Goal: Task Accomplishment & Management: Complete application form

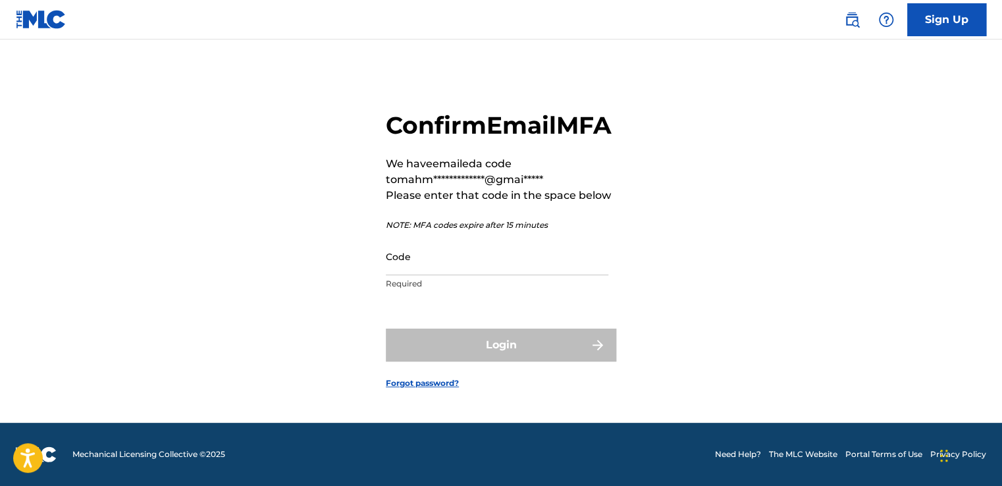
scroll to position [17, 0]
paste input "092150"
click at [440, 270] on input "092150" at bounding box center [497, 257] width 222 height 38
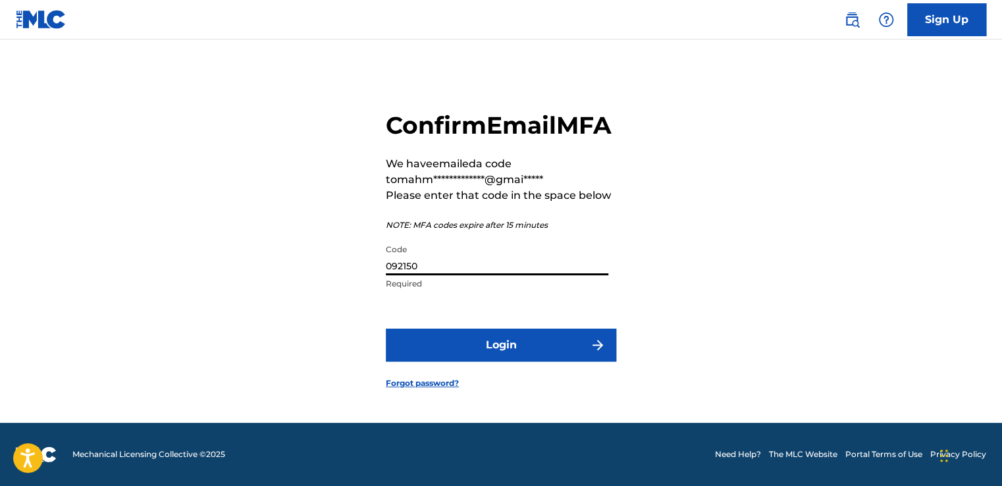
type input "092150"
click at [386, 328] on button "Login" at bounding box center [501, 344] width 230 height 33
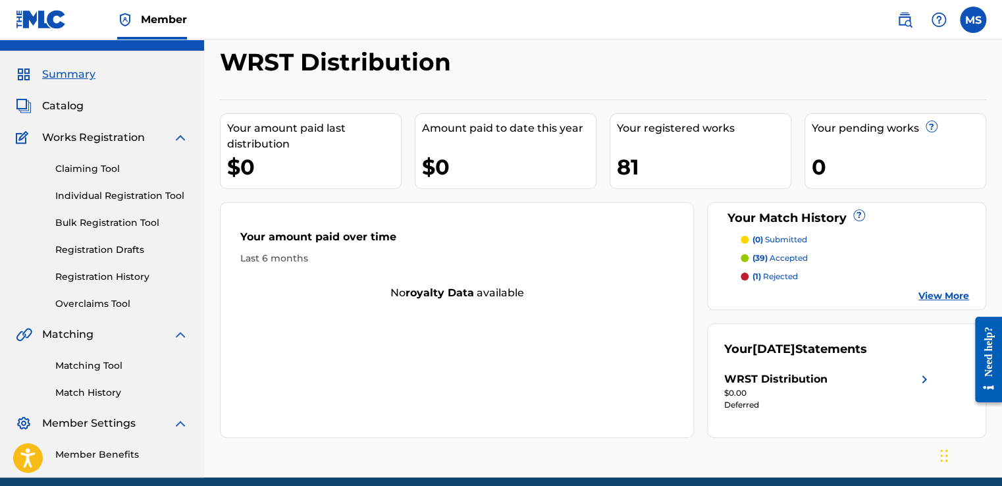
scroll to position [26, 0]
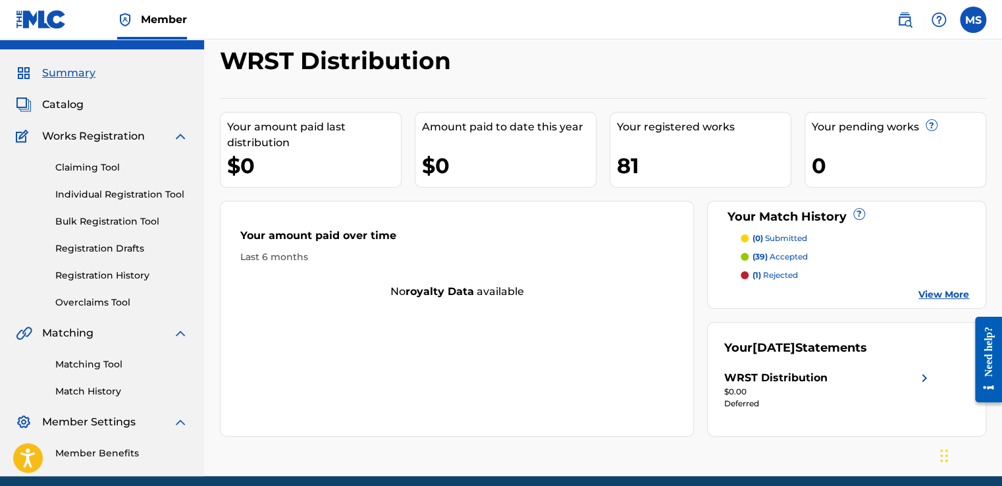
click at [131, 249] on link "Registration Drafts" at bounding box center [121, 249] width 133 height 14
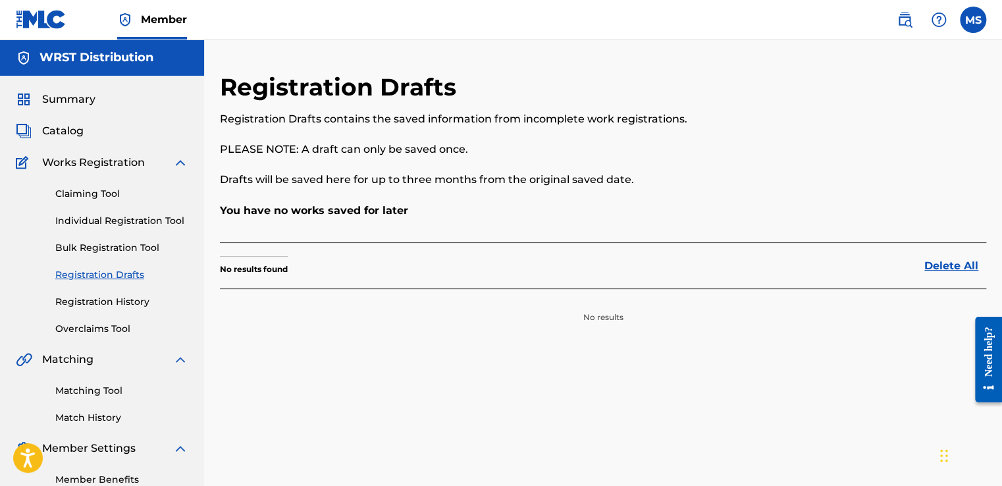
scroll to position [79, 0]
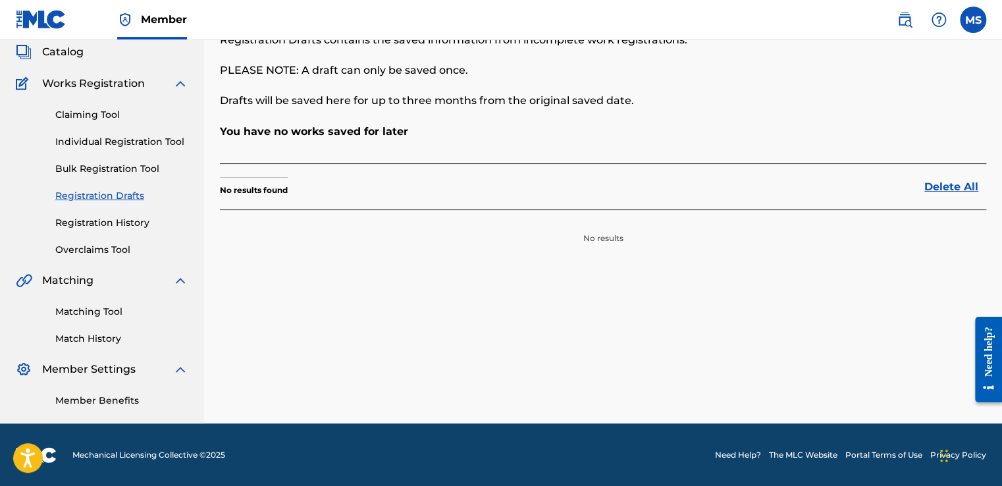
click at [115, 225] on link "Registration History" at bounding box center [121, 223] width 133 height 14
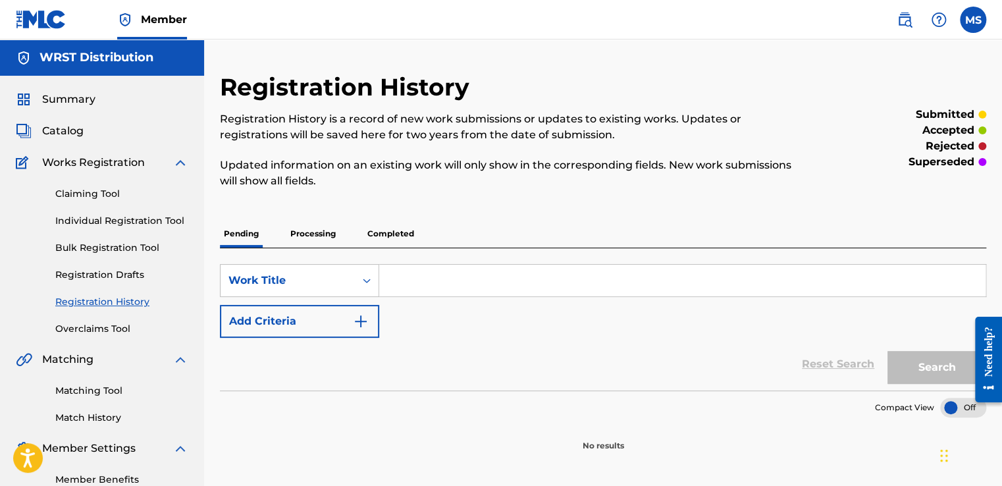
scroll to position [79, 0]
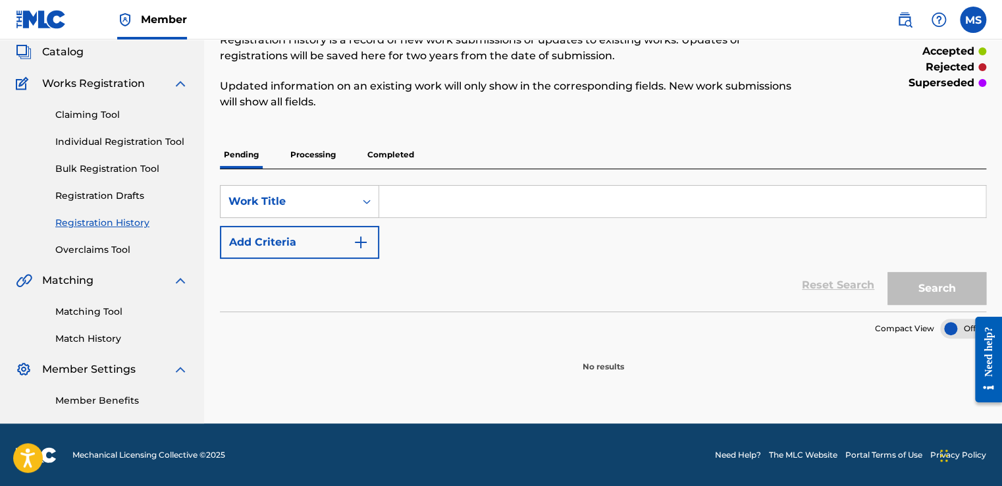
click at [316, 161] on p "Processing" at bounding box center [312, 155] width 53 height 28
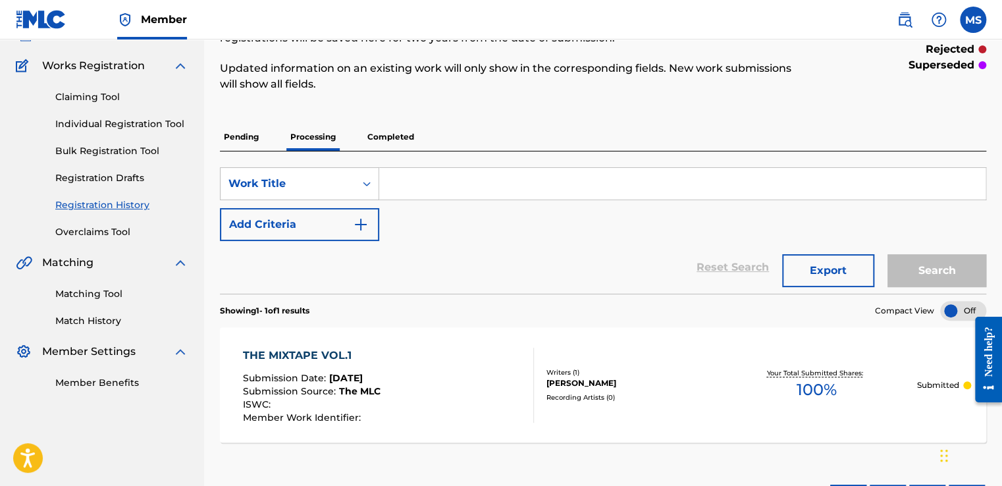
scroll to position [96, 0]
click at [384, 145] on p "Completed" at bounding box center [390, 138] width 55 height 28
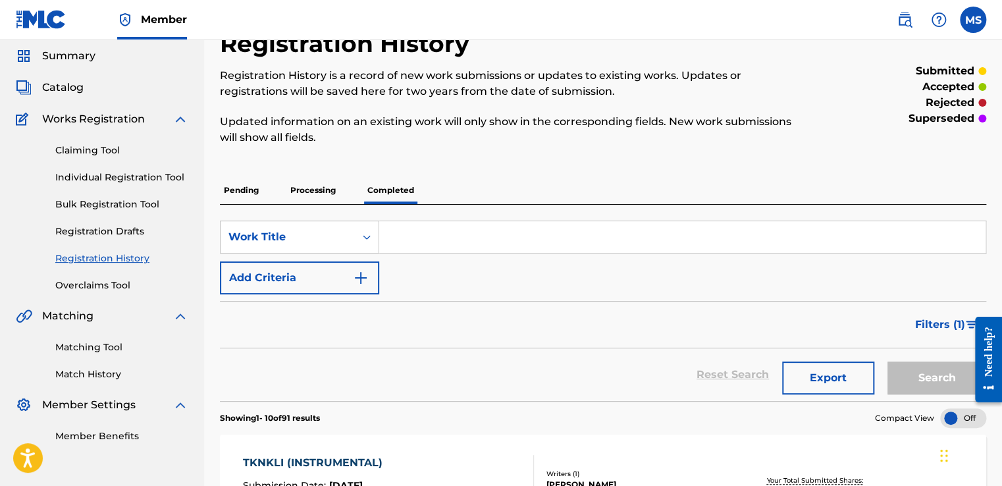
scroll to position [49, 0]
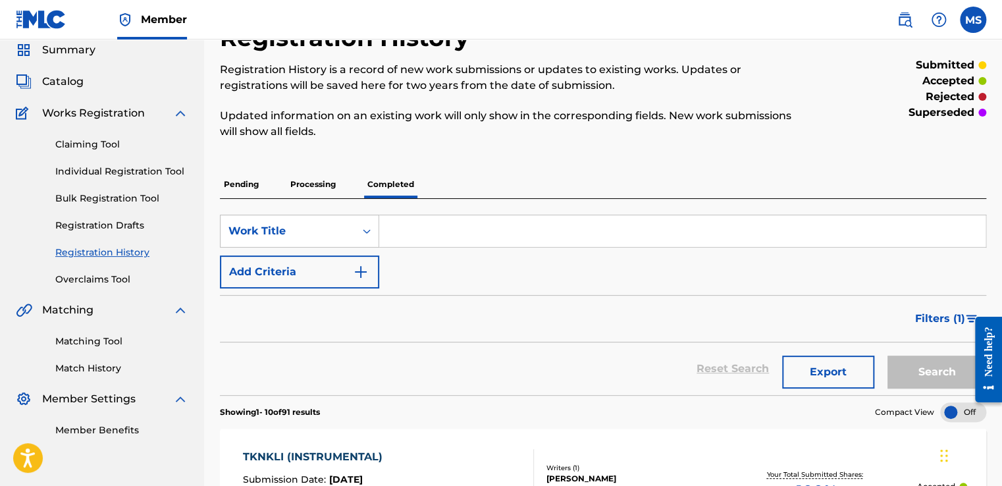
click at [323, 177] on p "Processing" at bounding box center [312, 184] width 53 height 28
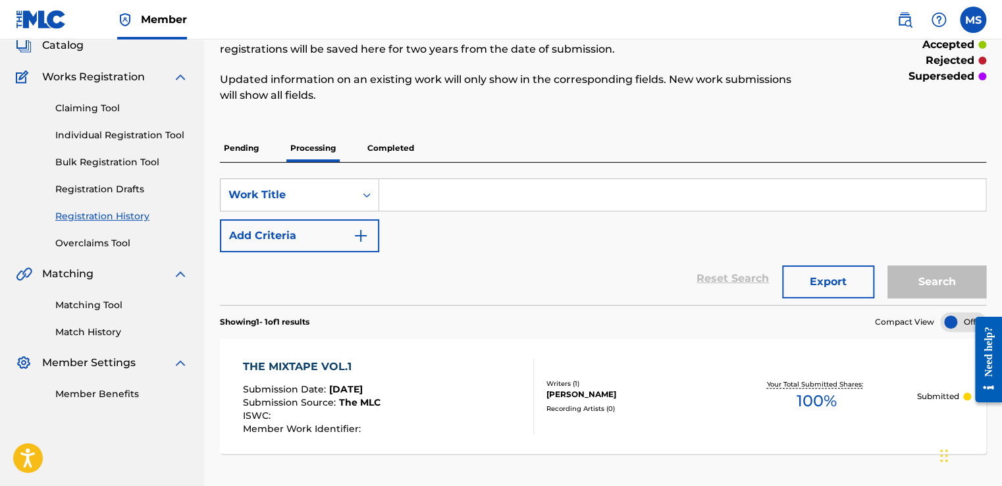
scroll to position [90, 0]
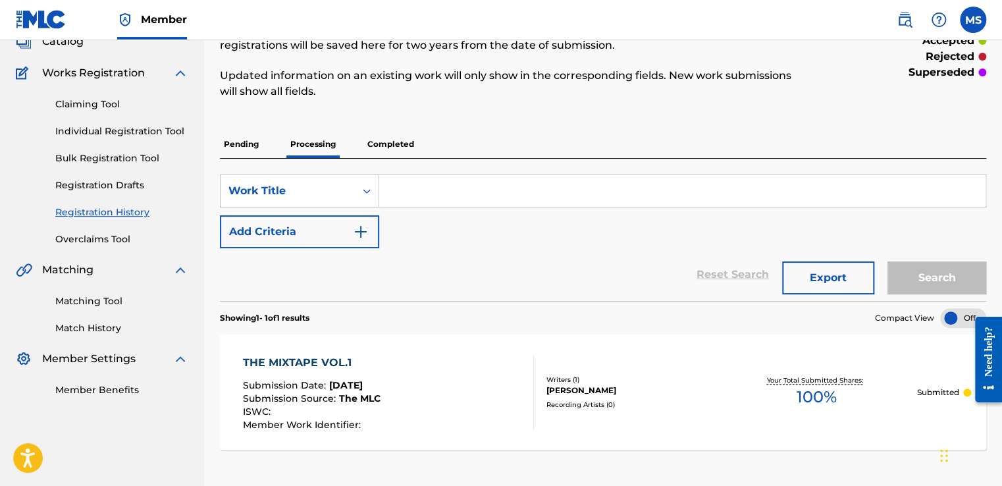
click at [394, 149] on p "Completed" at bounding box center [390, 144] width 55 height 28
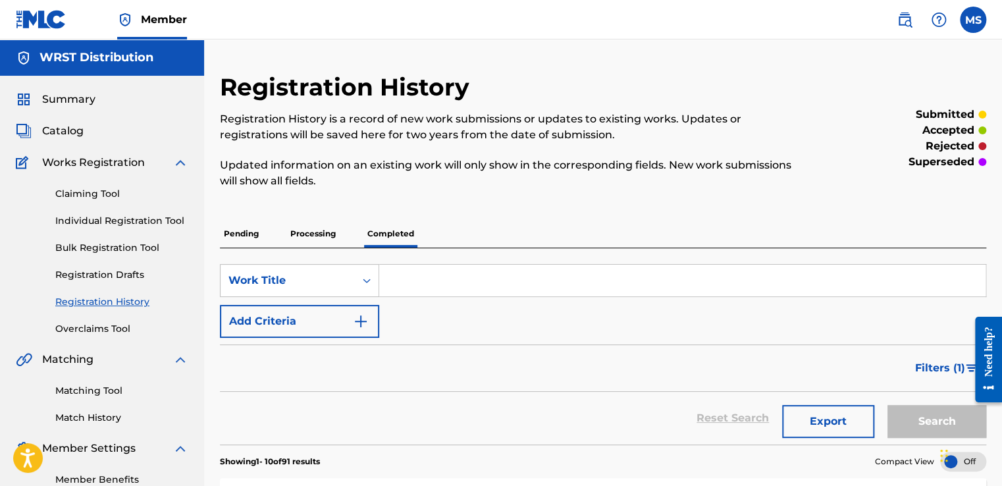
click at [143, 226] on link "Individual Registration Tool" at bounding box center [121, 221] width 133 height 14
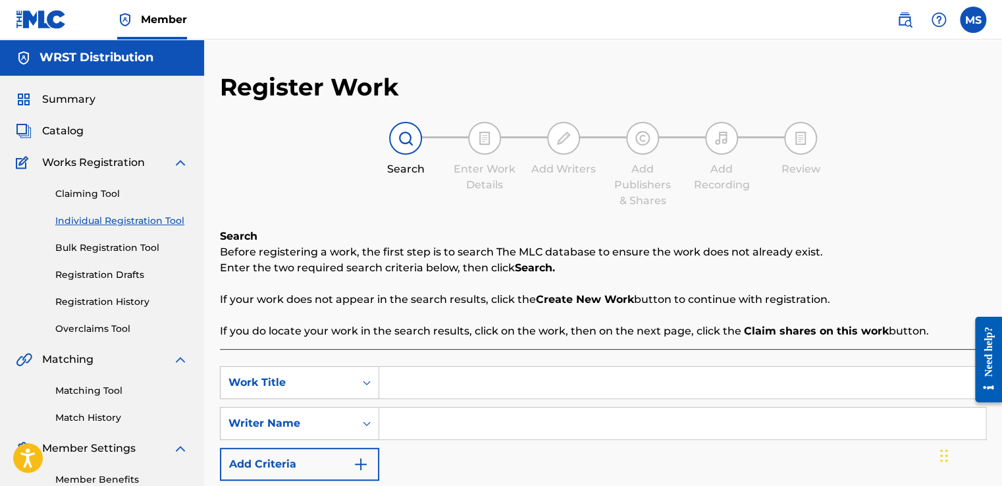
click at [488, 372] on input "Search Form" at bounding box center [682, 383] width 606 height 32
paste input "3dd El Sokan"
type input "3dd El Sokan"
click at [482, 425] on input "Search Form" at bounding box center [682, 423] width 606 height 32
type input "[PERSON_NAME]"
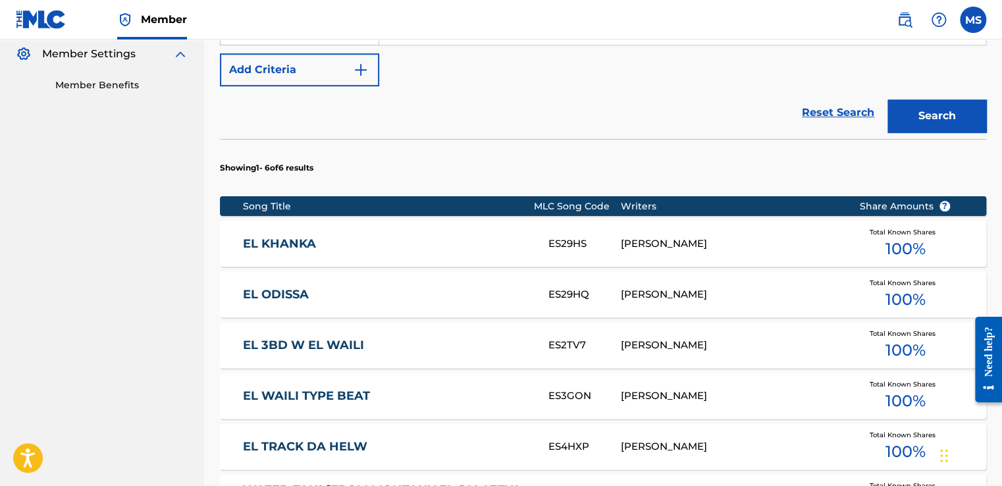
click at [919, 118] on button "Search" at bounding box center [936, 115] width 99 height 33
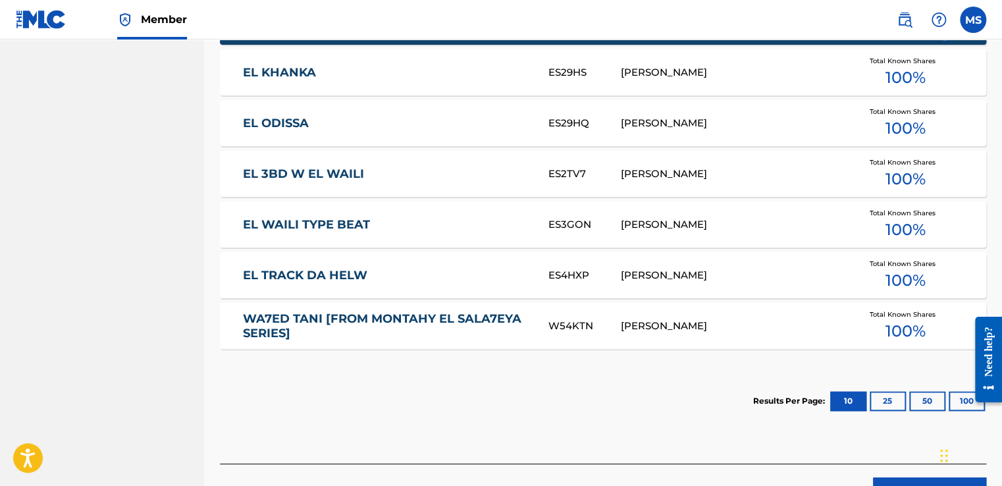
scroll to position [566, 0]
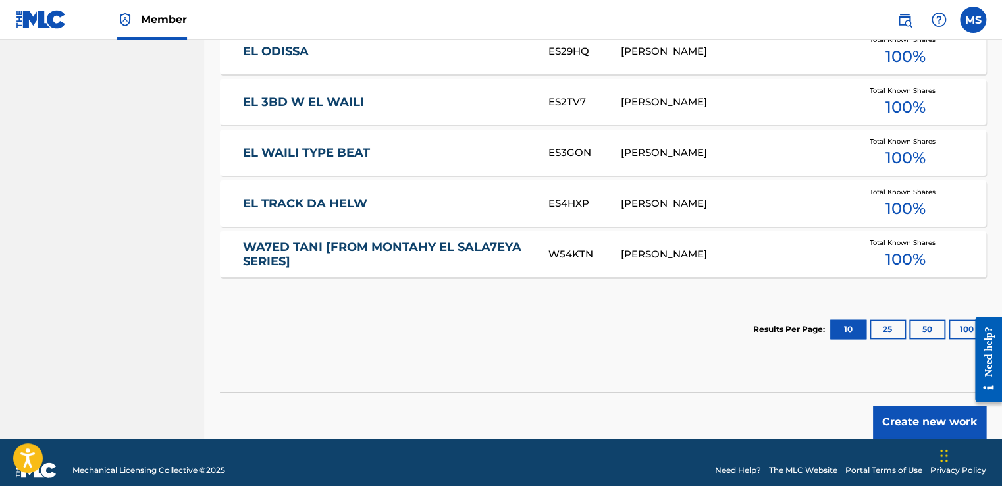
click at [930, 428] on button "Create new work" at bounding box center [929, 421] width 113 height 33
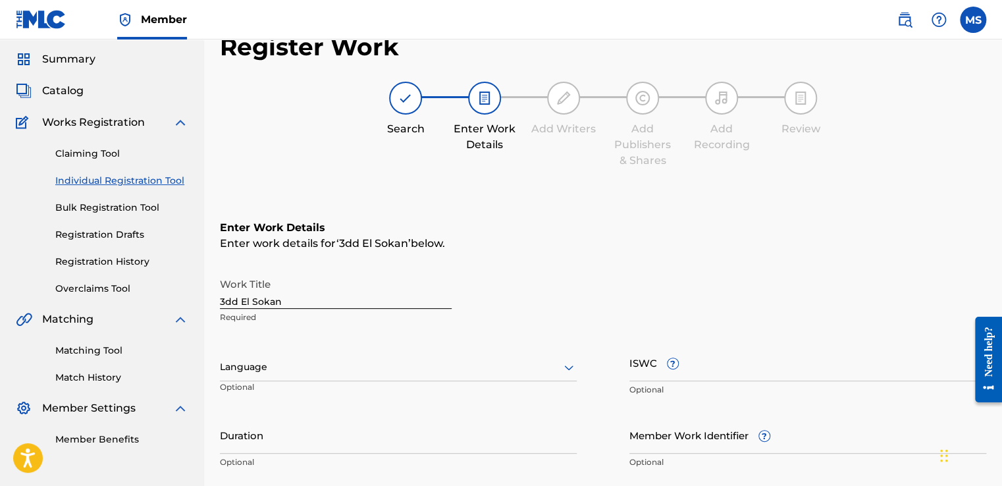
scroll to position [85, 0]
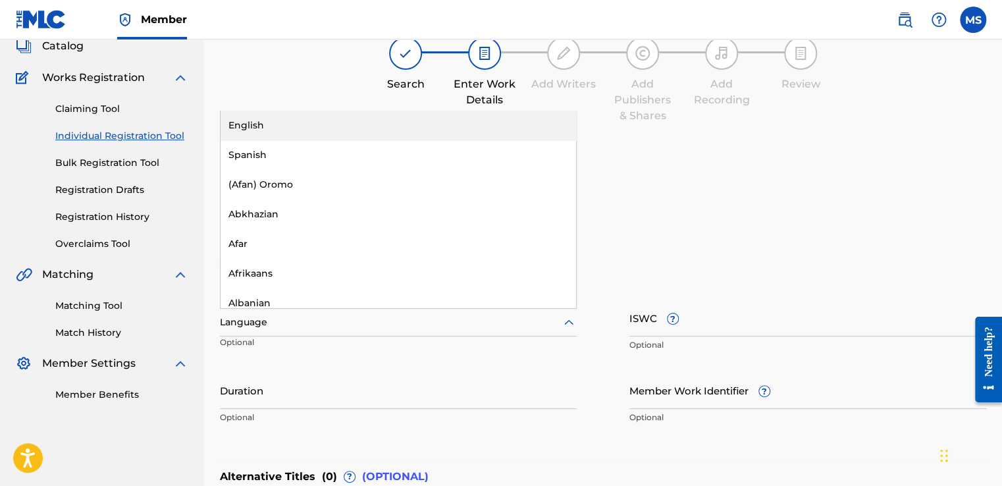
click at [355, 324] on div at bounding box center [398, 322] width 357 height 16
click at [305, 131] on div "English" at bounding box center [397, 126] width 355 height 30
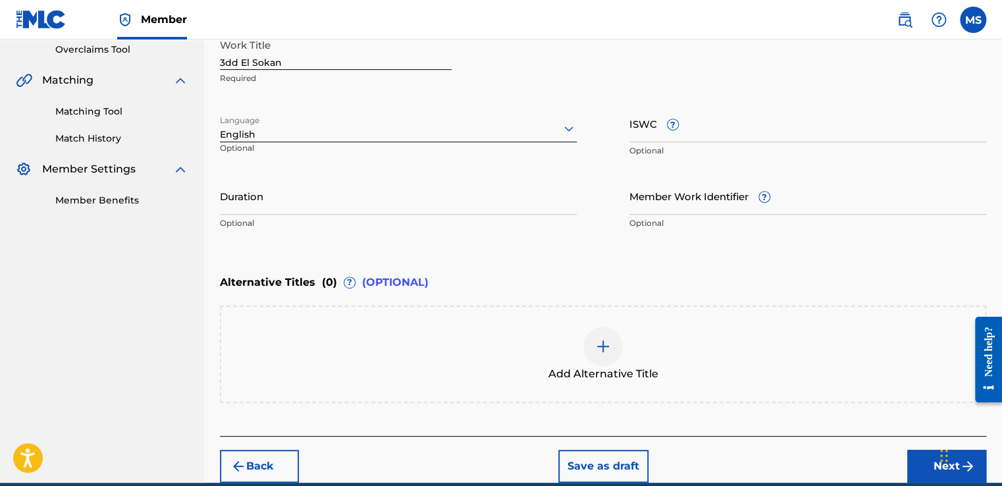
scroll to position [281, 0]
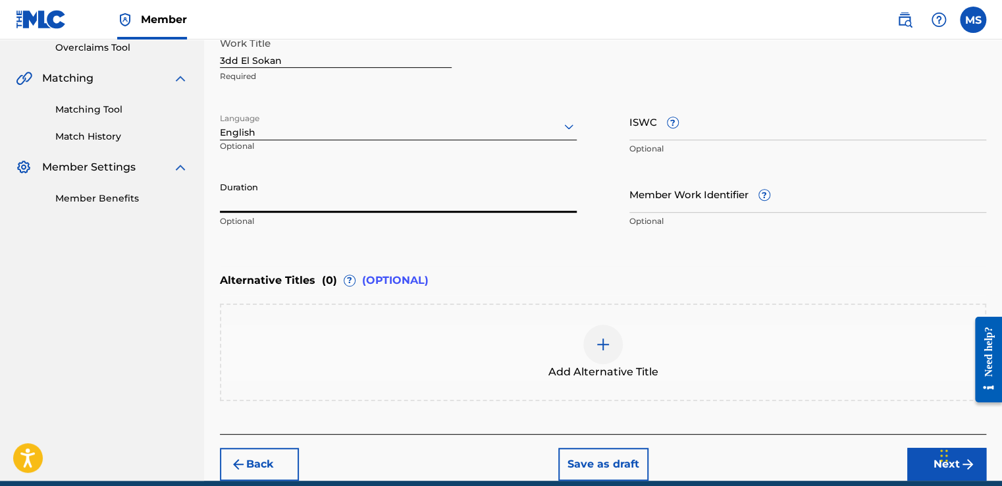
paste input "03:53"
click at [260, 207] on input "03:53" at bounding box center [398, 194] width 357 height 38
type input "03:53"
click at [615, 334] on div at bounding box center [602, 343] width 39 height 39
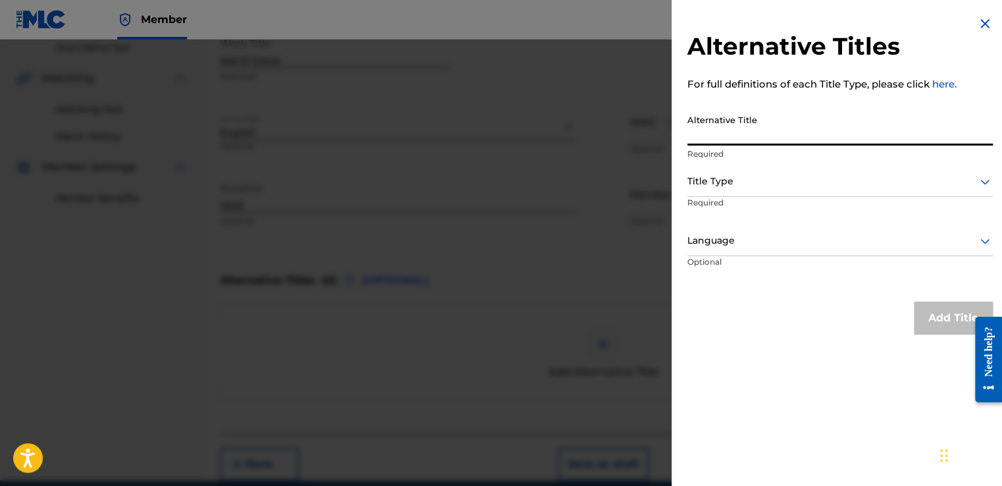
click at [788, 124] on input "Alternative Title" at bounding box center [839, 127] width 305 height 38
type input "عدد السكان"
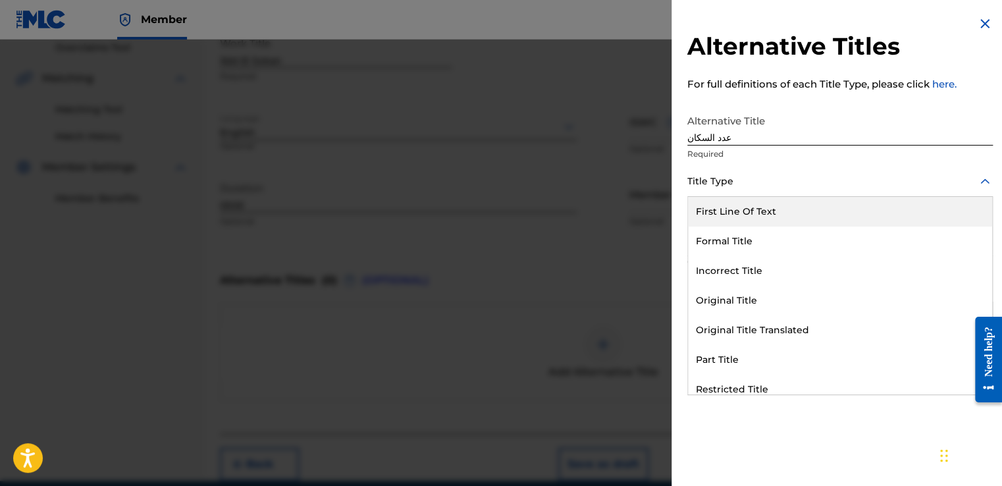
click at [737, 184] on div at bounding box center [839, 181] width 305 height 16
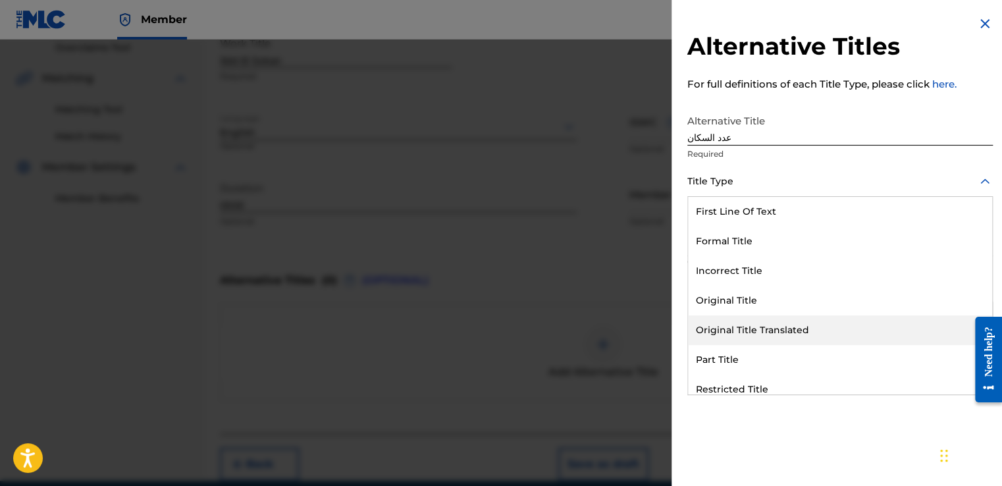
scroll to position [128, 0]
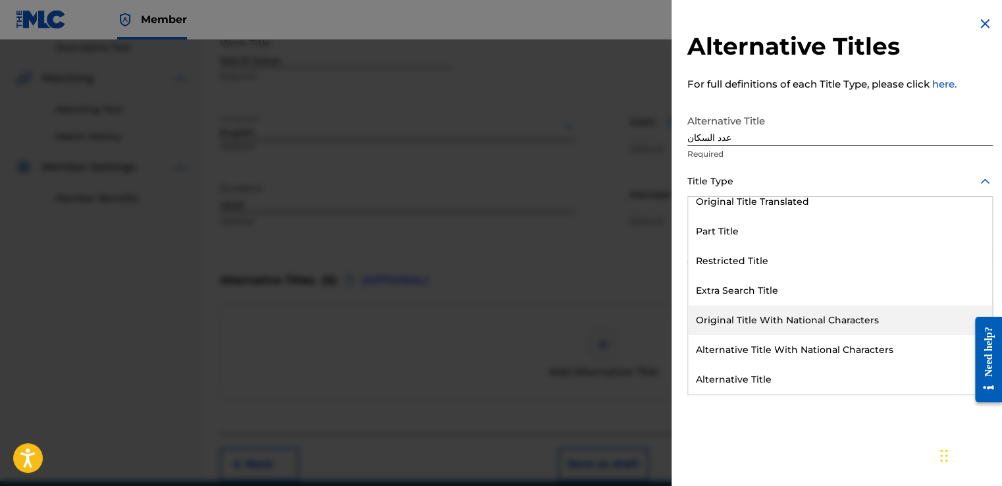
click at [774, 328] on div "Original Title With National Characters" at bounding box center [840, 320] width 304 height 30
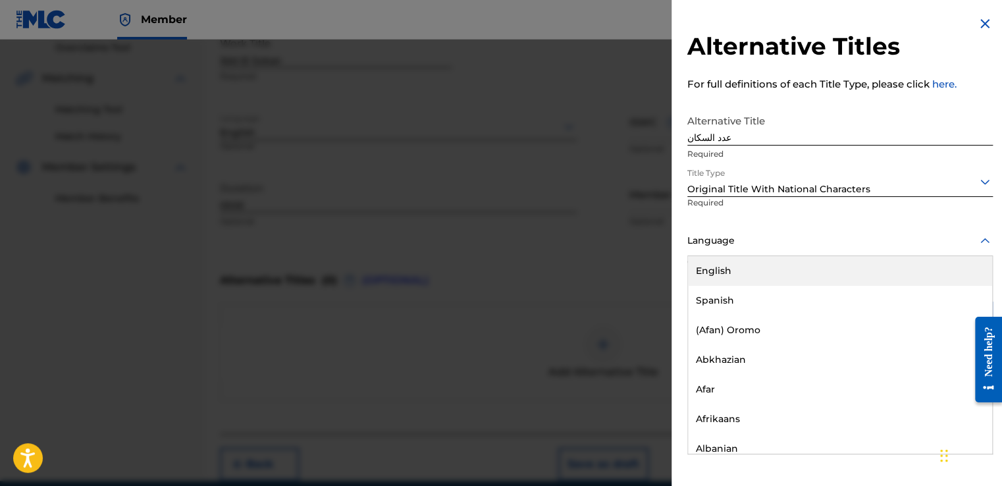
click at [749, 245] on div at bounding box center [839, 240] width 305 height 16
type input "arab"
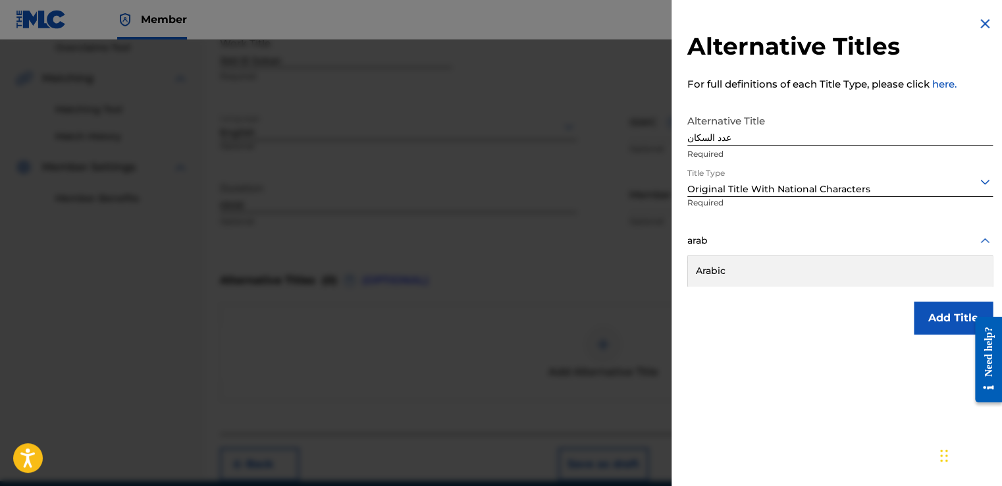
click at [732, 262] on div "Arabic" at bounding box center [840, 271] width 304 height 30
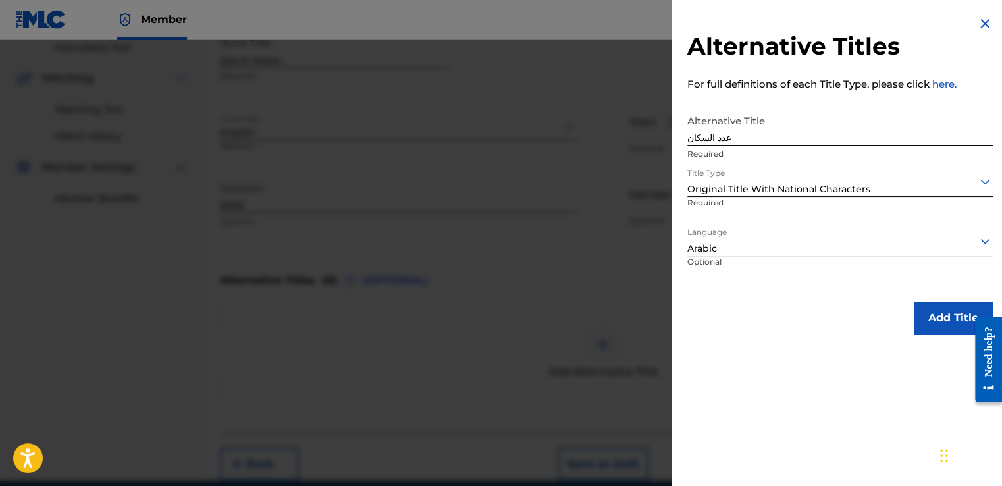
click at [923, 312] on button "Add Title" at bounding box center [952, 317] width 79 height 33
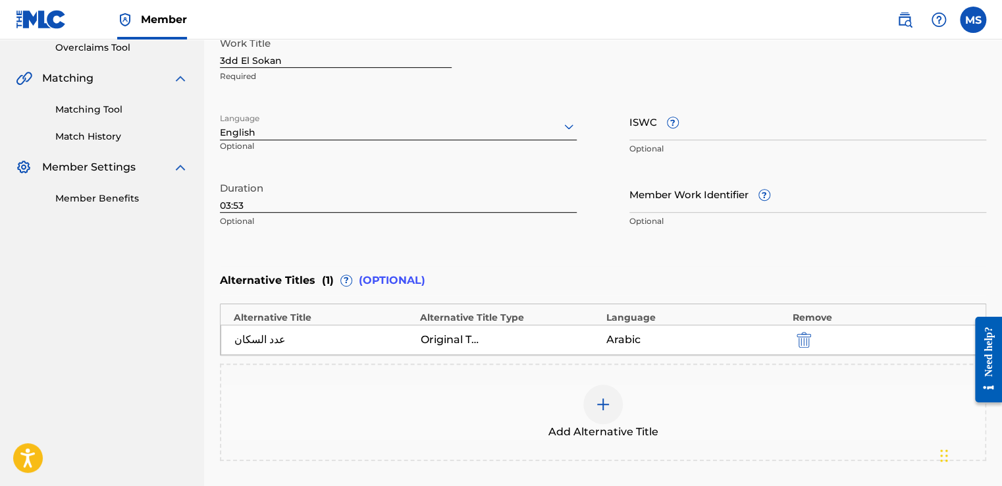
scroll to position [397, 0]
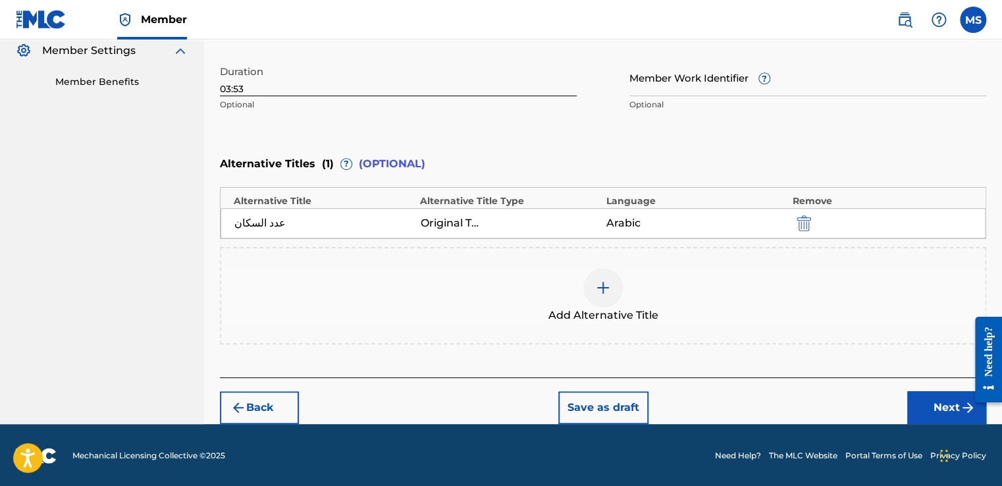
click at [913, 397] on button "Next" at bounding box center [946, 407] width 79 height 33
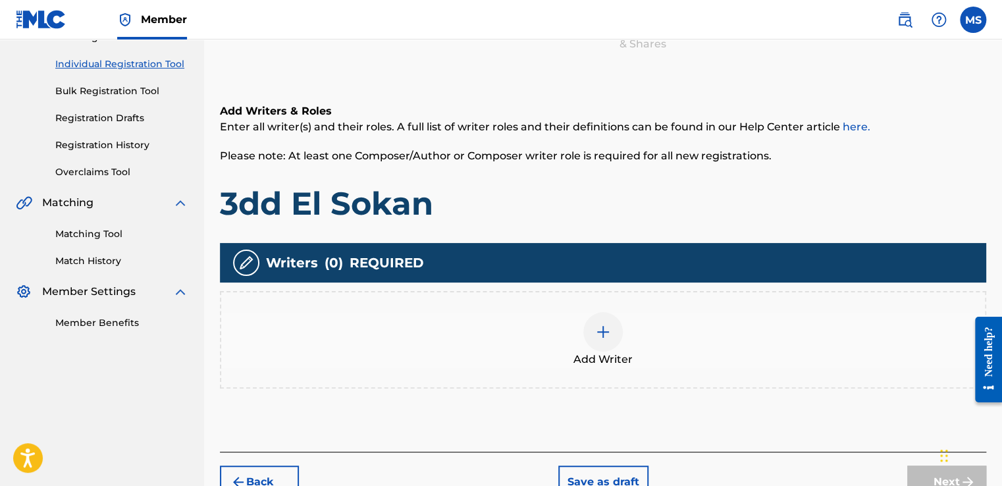
scroll to position [162, 0]
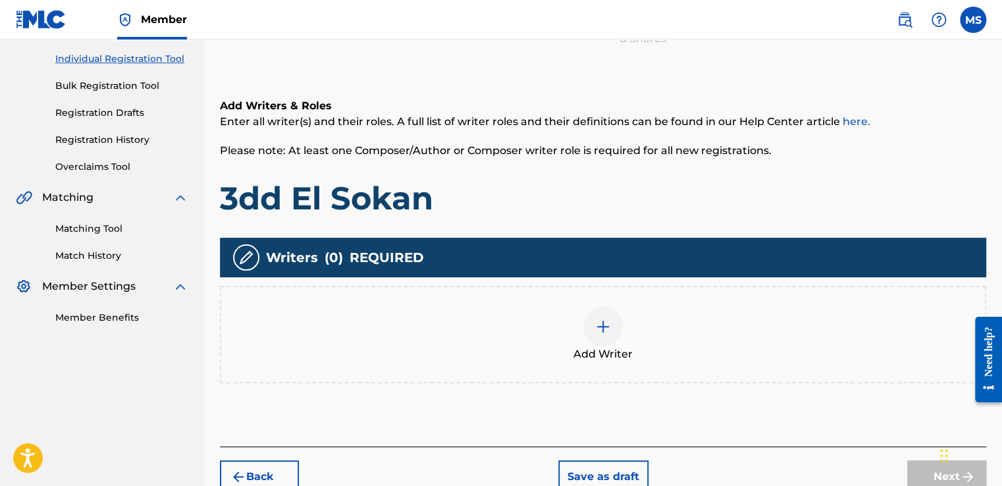
click at [585, 346] on span "Add Writer" at bounding box center [602, 354] width 59 height 16
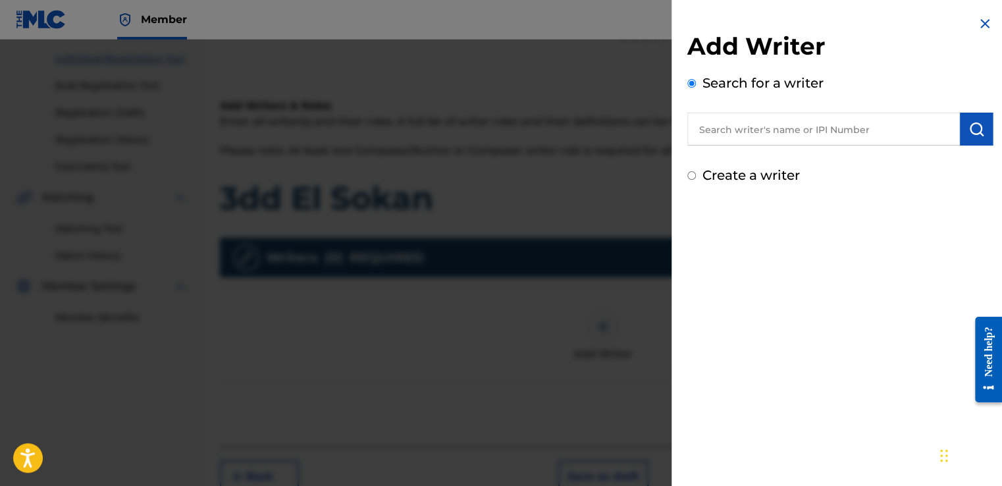
click at [767, 133] on input "text" at bounding box center [823, 129] width 272 height 33
paste input "1311068105"
type input "1311068105"
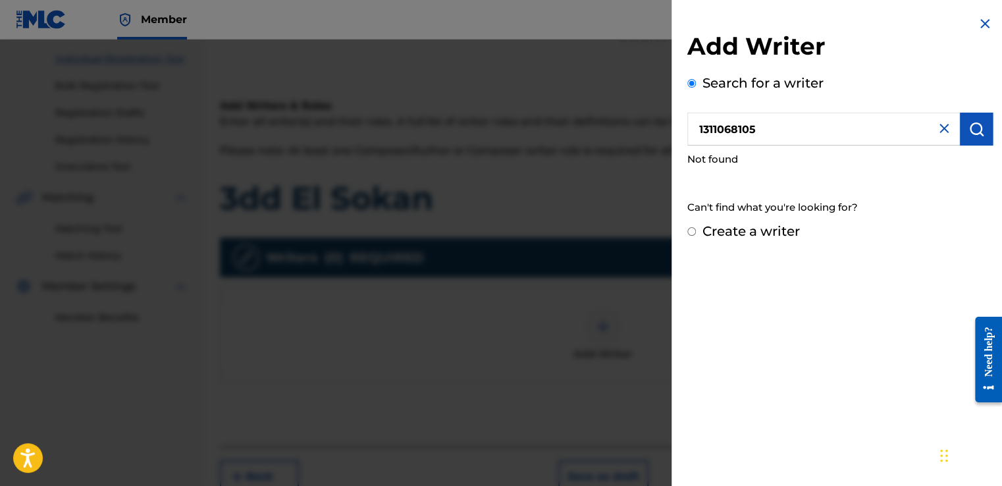
click at [741, 240] on div "Create a writer" at bounding box center [839, 231] width 305 height 20
click at [742, 232] on label "Create a writer" at bounding box center [750, 231] width 97 height 16
radio input "true"
click at [696, 232] on input "Create a writer" at bounding box center [691, 231] width 9 height 9
radio input "false"
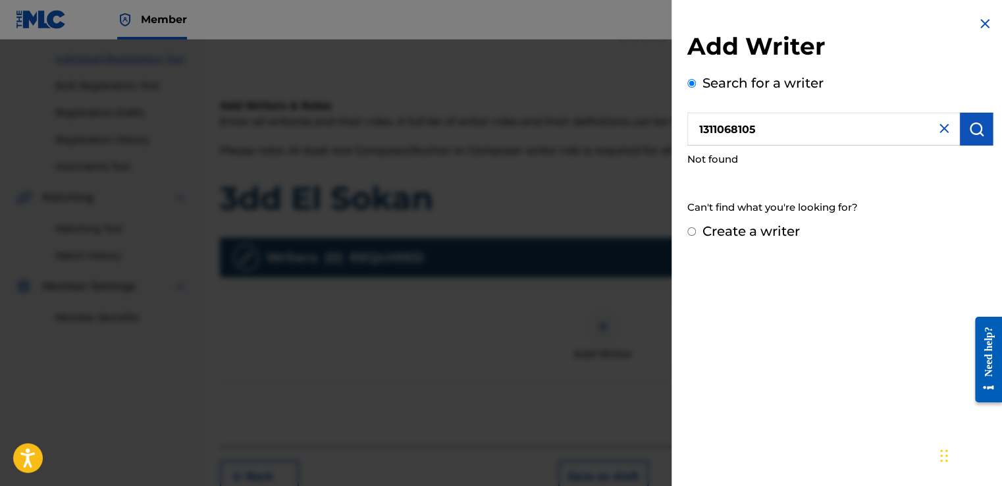
radio input "true"
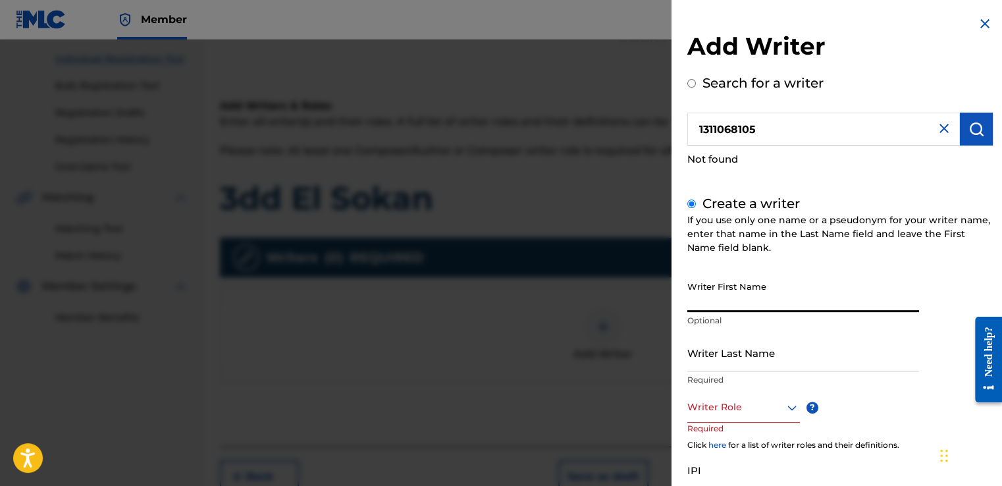
click at [771, 303] on input "Writer First Name" at bounding box center [803, 293] width 232 height 38
paste input "[PERSON_NAME]"
type input "[PERSON_NAME]"
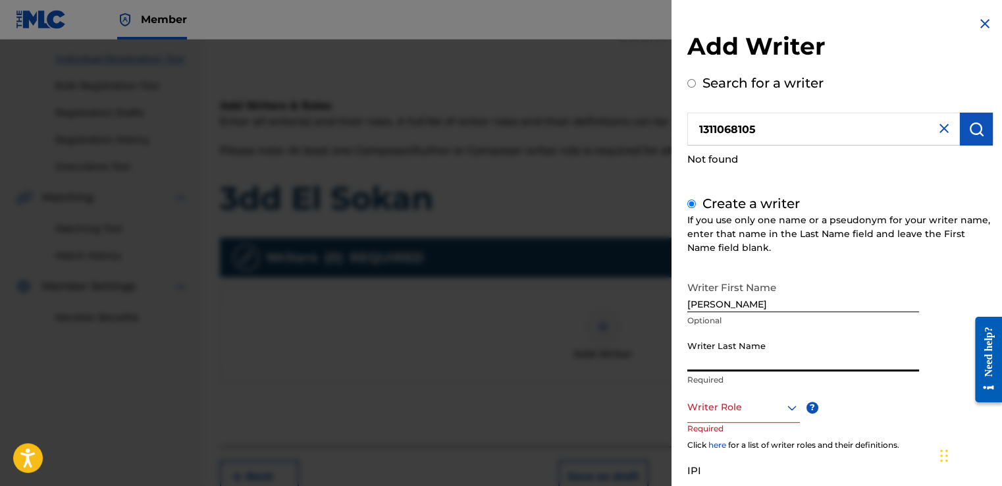
click at [748, 354] on input "Writer Last Name" at bounding box center [803, 353] width 232 height 38
paste input "[PERSON_NAME]"
type input "[PERSON_NAME]"
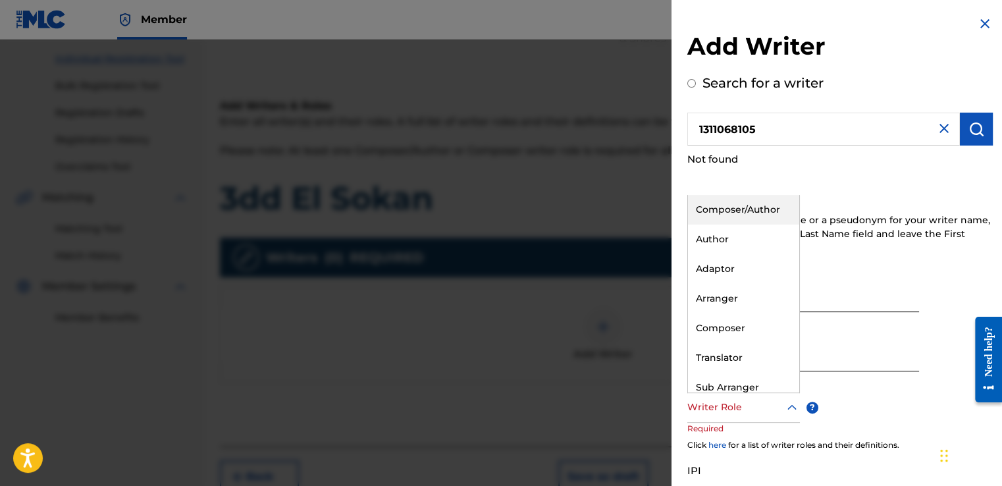
click at [735, 411] on div at bounding box center [743, 407] width 113 height 16
click at [732, 205] on div "Composer/Author" at bounding box center [743, 210] width 111 height 30
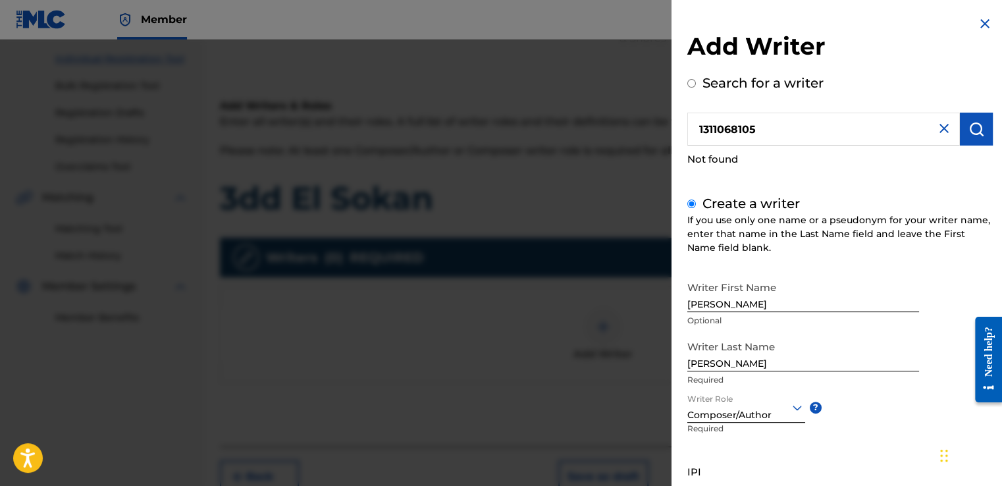
scroll to position [113, 0]
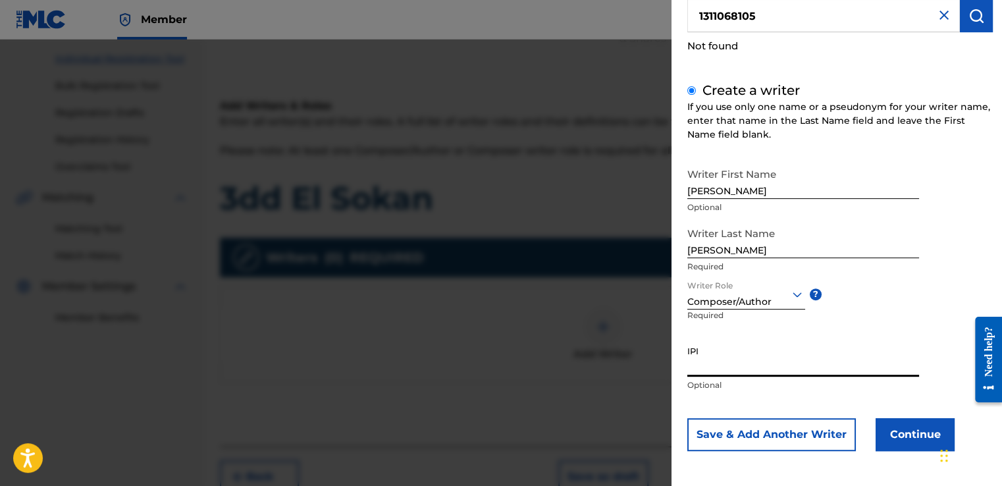
click at [746, 362] on input "IPI" at bounding box center [803, 358] width 232 height 38
paste input "1311068105"
type input "1311068105"
click at [878, 418] on button "Continue" at bounding box center [914, 434] width 79 height 33
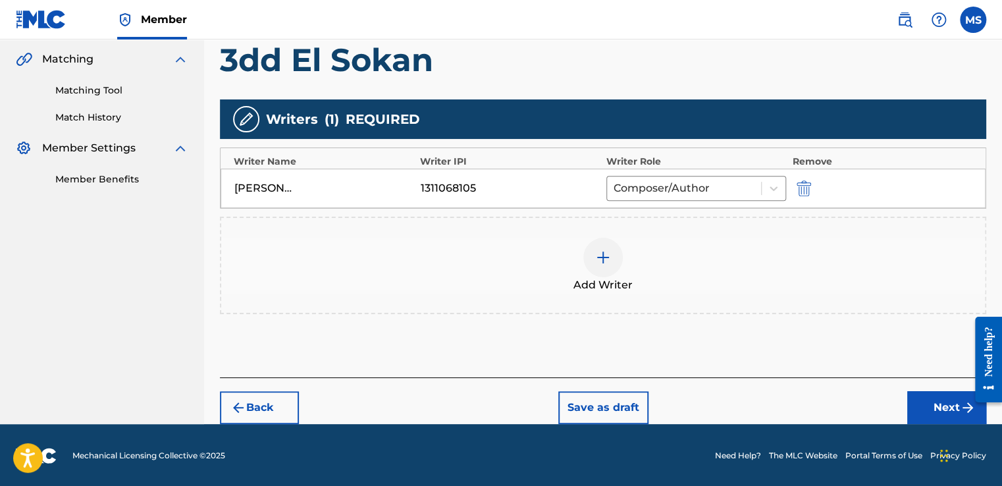
click at [925, 396] on button "Next" at bounding box center [946, 407] width 79 height 33
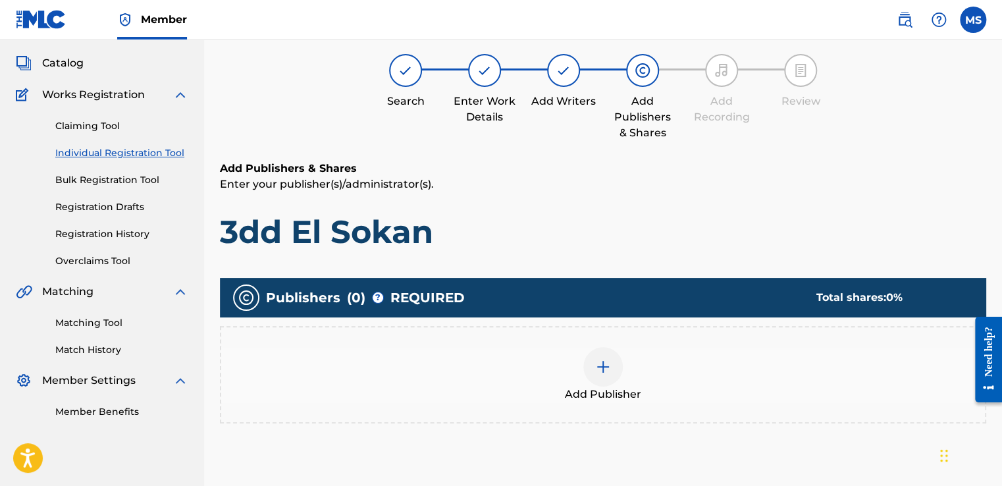
scroll to position [59, 0]
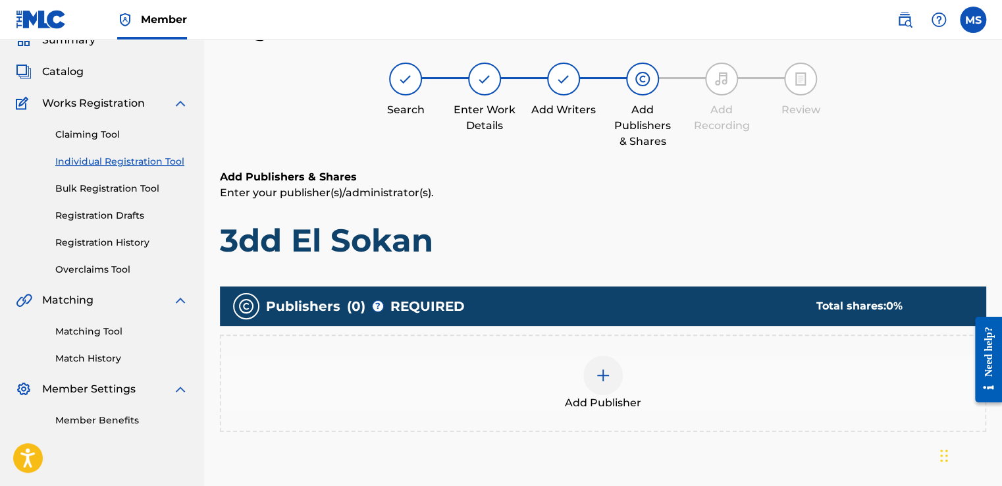
click at [602, 365] on div at bounding box center [602, 374] width 39 height 39
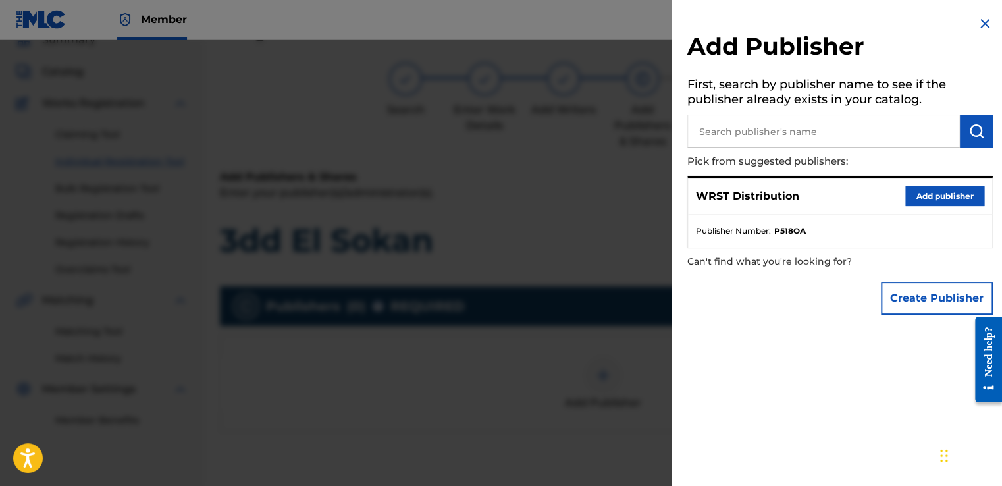
click at [905, 184] on div "WRST Distribution Add publisher" at bounding box center [840, 196] width 304 height 36
click at [917, 192] on button "Add publisher" at bounding box center [944, 196] width 79 height 20
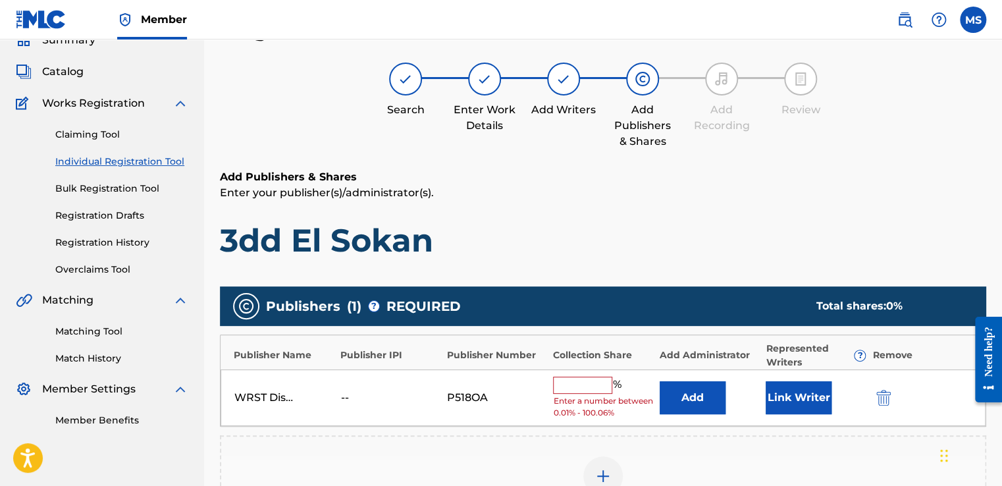
paste input "33.3"
click at [582, 380] on div "WRST Distribution -- P518OA 33.3 % Enter a number between 0.01% - 100.06% Add L…" at bounding box center [602, 397] width 765 height 57
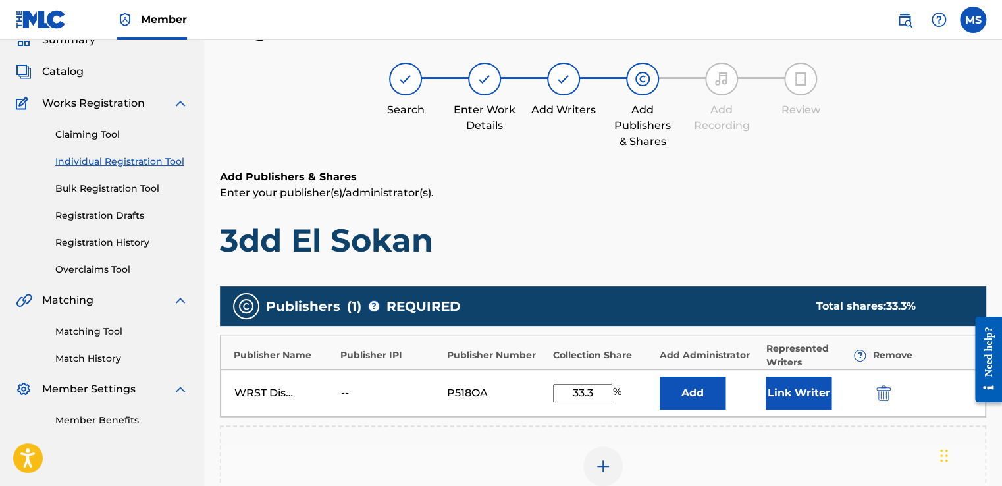
type input "33.3"
click at [789, 397] on button "Link Writer" at bounding box center [798, 392] width 66 height 33
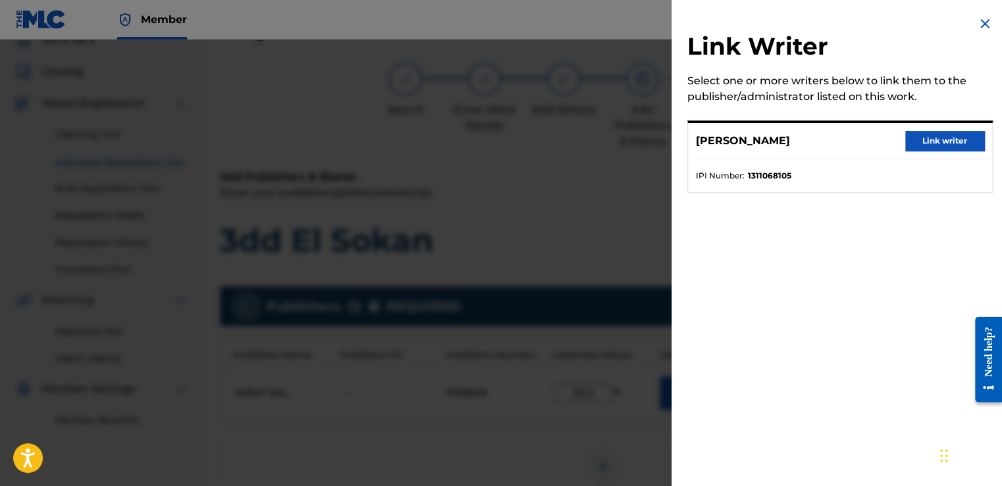
click at [923, 136] on button "Link writer" at bounding box center [944, 141] width 79 height 20
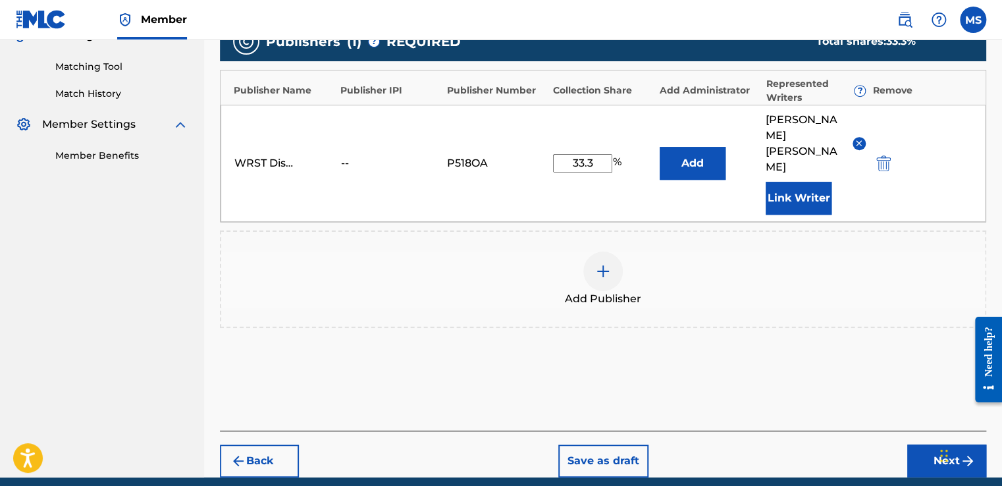
click at [911, 444] on button "Next" at bounding box center [946, 460] width 79 height 33
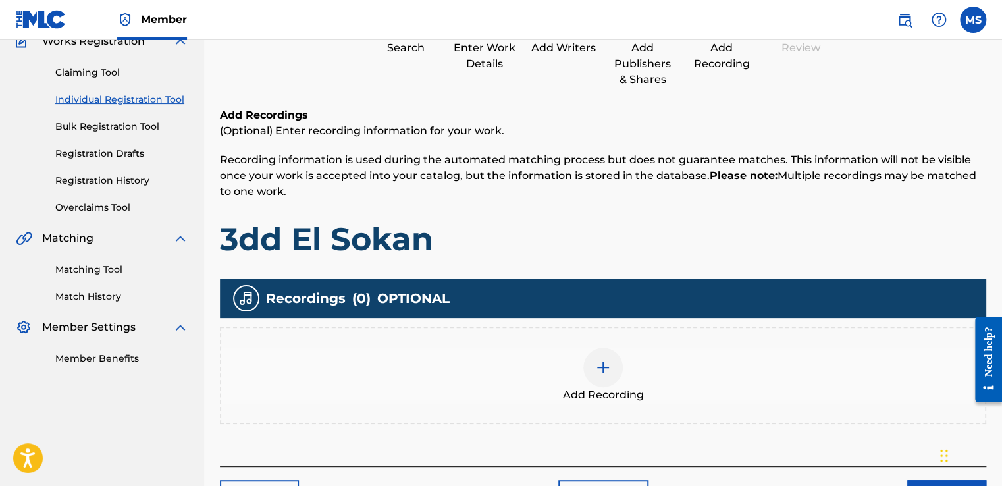
scroll to position [128, 0]
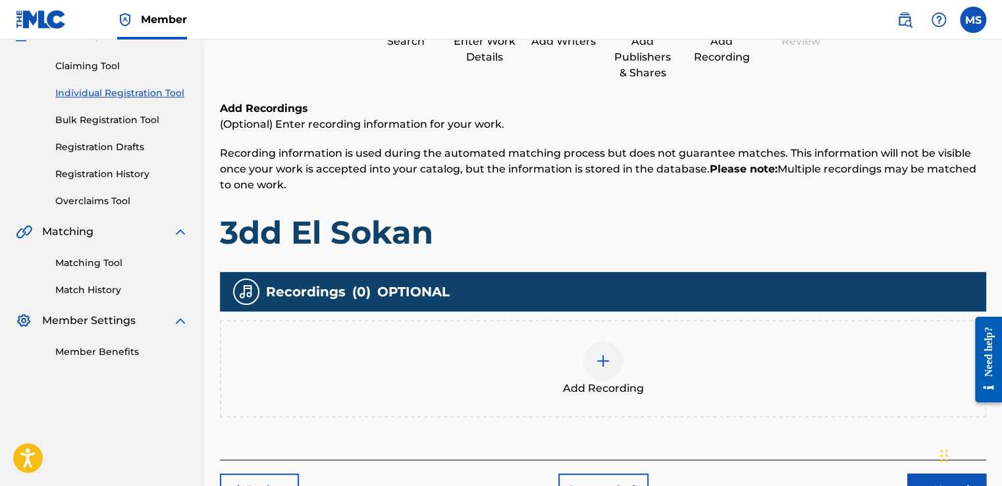
click at [615, 355] on div at bounding box center [602, 360] width 39 height 39
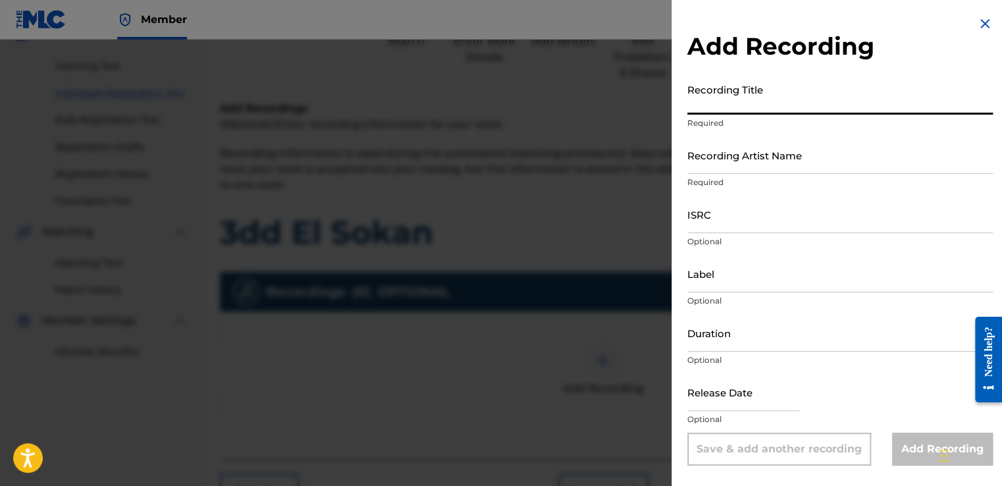
click at [786, 91] on input "Recording Title" at bounding box center [839, 96] width 305 height 38
paste input "3dd El Sokan"
type input "3dd El Sokan"
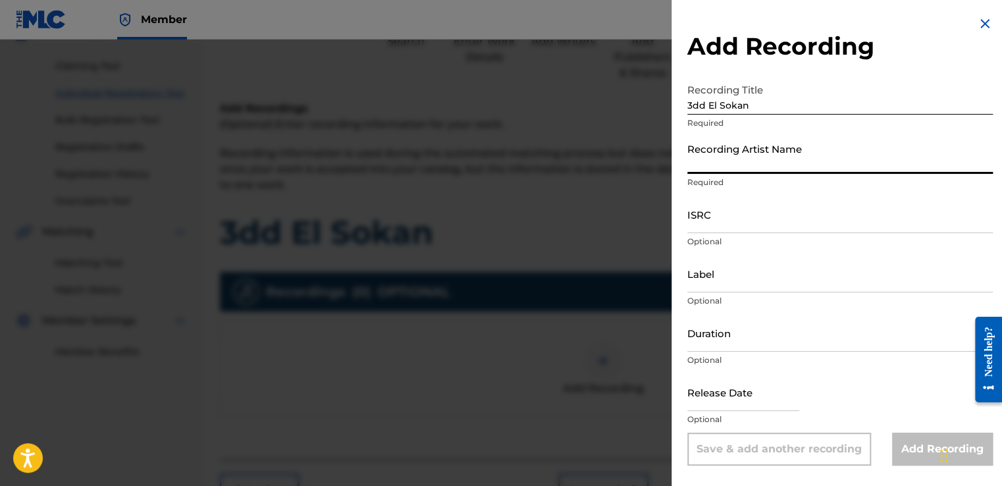
click at [761, 172] on input "Recording Artist Name" at bounding box center [839, 155] width 305 height 38
paste input "El Waili, [PERSON_NAME], [PERSON_NAME]"
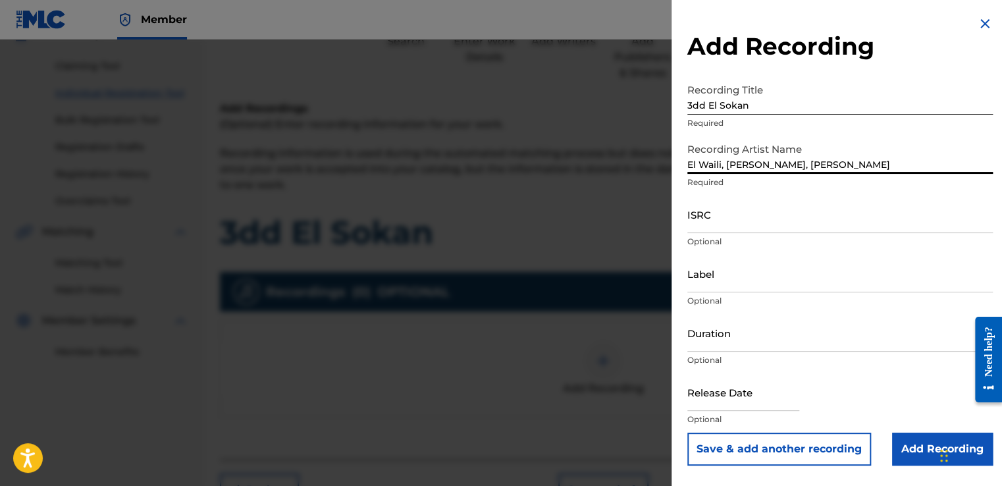
click at [725, 164] on input "El Waili, [PERSON_NAME], [PERSON_NAME]" at bounding box center [839, 155] width 305 height 38
click at [785, 165] on input "El Waili & [PERSON_NAME], [PERSON_NAME]" at bounding box center [839, 155] width 305 height 38
type input "El Waili & [PERSON_NAME] & [PERSON_NAME]"
click at [762, 208] on input "ISRC" at bounding box center [839, 214] width 305 height 38
paste input "QZ4UU2100848"
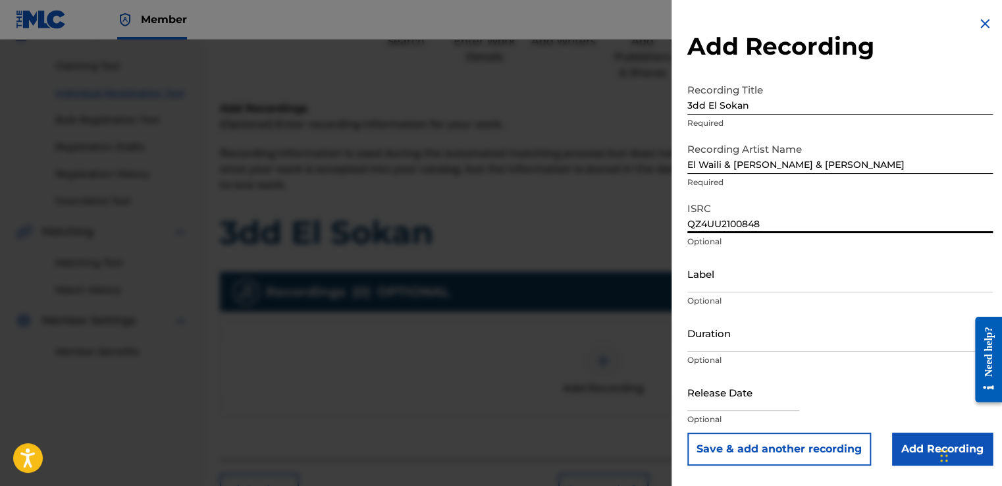
type input "QZ4UU2100848"
click at [732, 274] on input "Label" at bounding box center [839, 274] width 305 height 38
paste input "WRST Distribution"
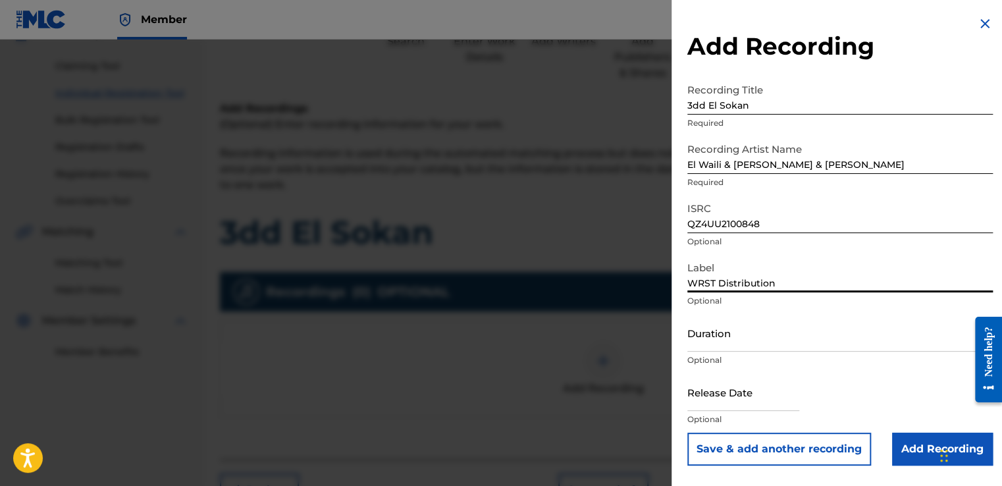
type input "WRST Distribution"
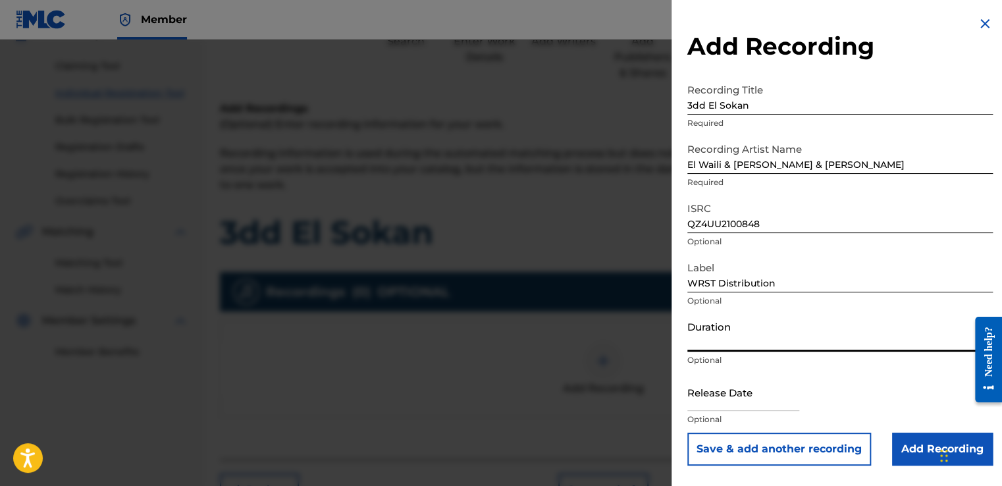
click at [702, 326] on input "Duration" at bounding box center [839, 333] width 305 height 38
paste input "03:53"
type input "03:53"
click at [747, 393] on input "text" at bounding box center [743, 392] width 112 height 38
select select "8"
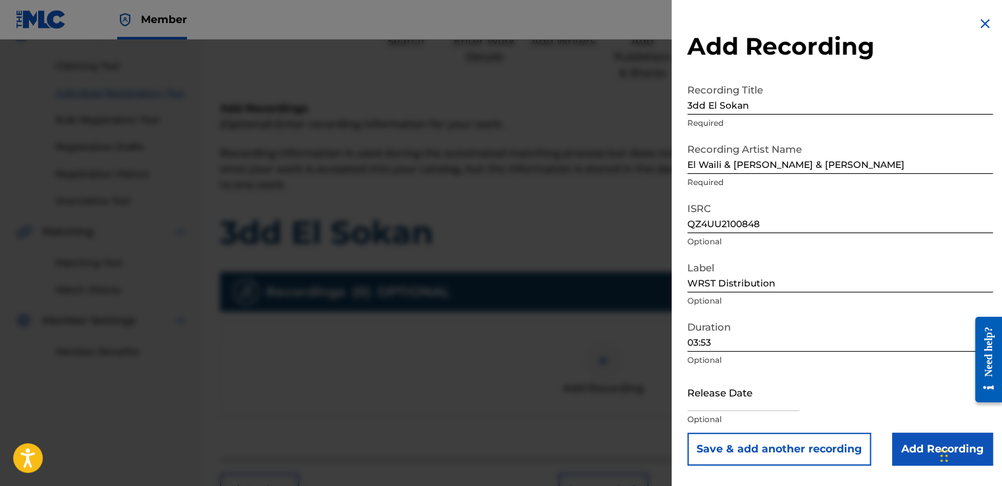
select select "2025"
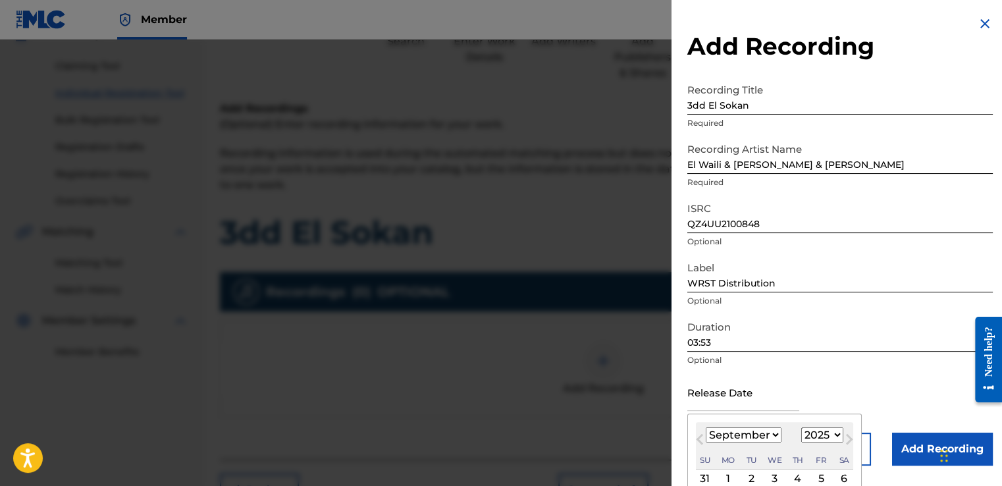
paste input "[DATE]"
type input "[DATE]"
select select "2021"
type input "[DATE]"
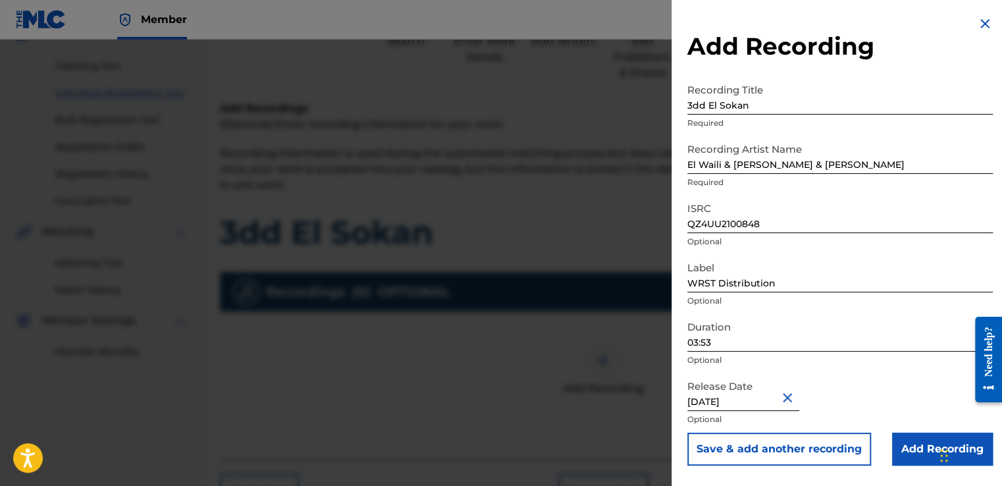
click at [906, 451] on input "Add Recording" at bounding box center [942, 448] width 101 height 33
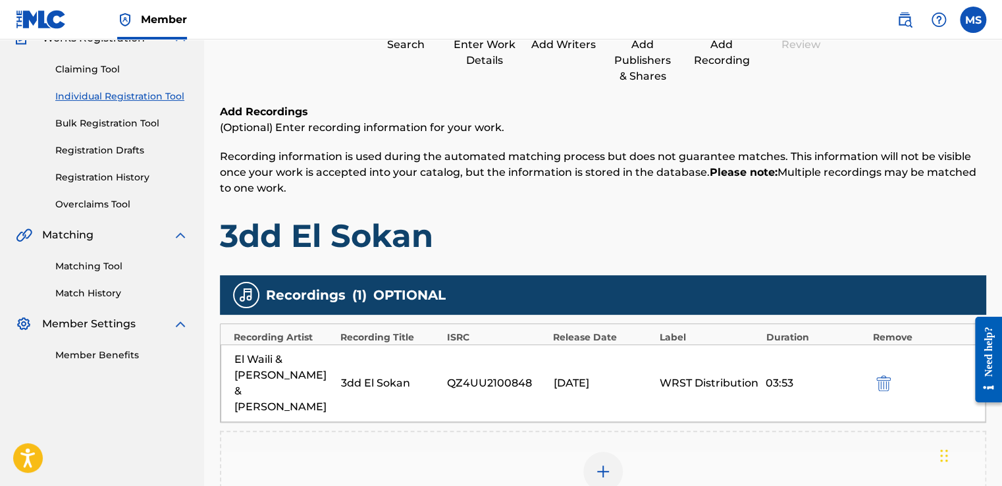
scroll to position [301, 0]
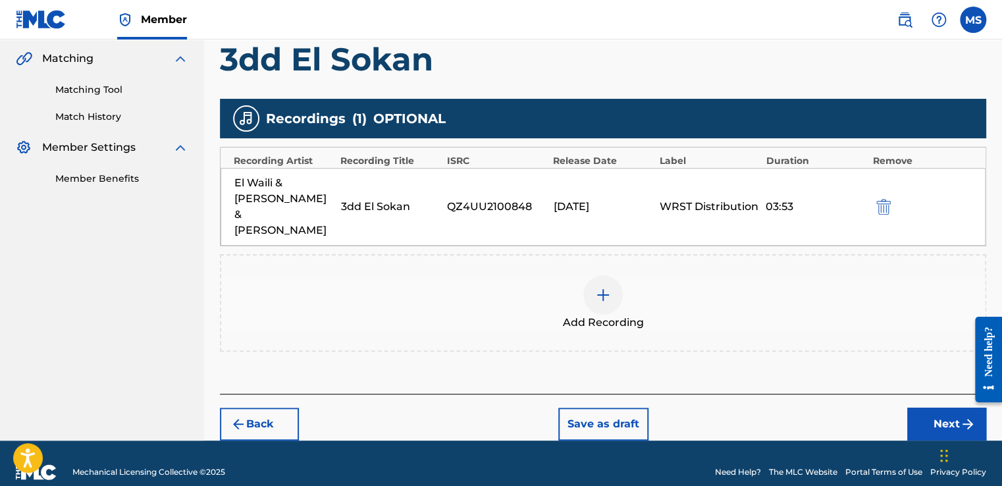
click at [927, 407] on button "Next" at bounding box center [946, 423] width 79 height 33
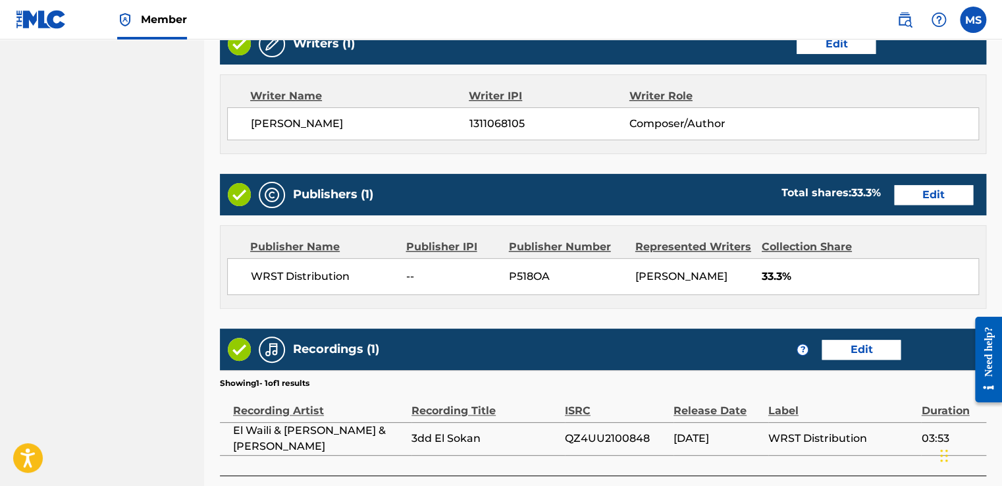
scroll to position [700, 0]
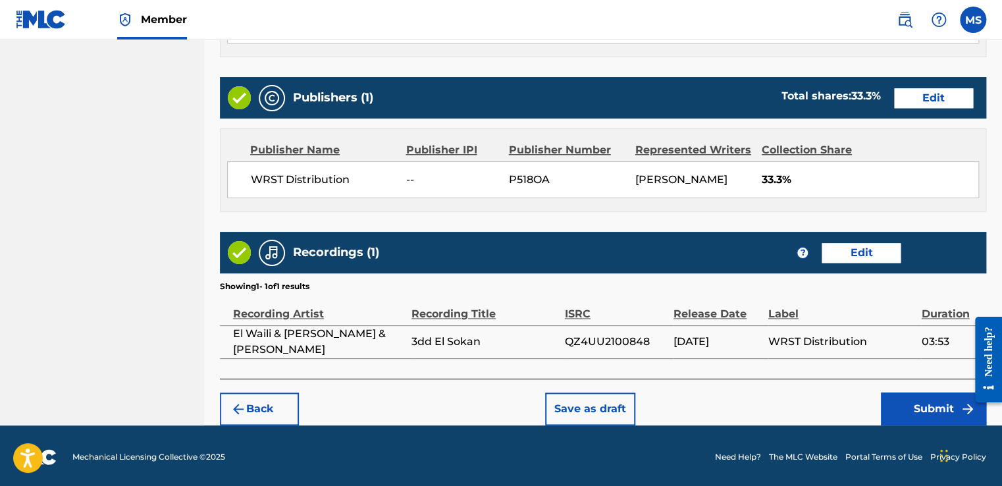
click at [586, 399] on button "Save as draft" at bounding box center [590, 408] width 90 height 33
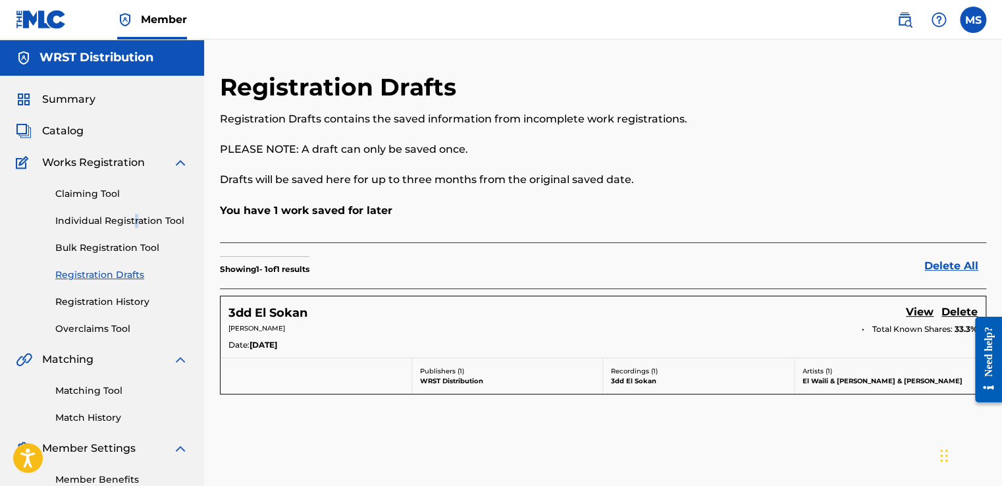
drag, startPoint x: 140, startPoint y: 229, endPoint x: 132, endPoint y: 224, distance: 9.0
click at [132, 224] on div "Claiming Tool Individual Registration Tool Bulk Registration Tool Registration …" at bounding box center [102, 252] width 172 height 165
click at [132, 224] on link "Individual Registration Tool" at bounding box center [121, 221] width 133 height 14
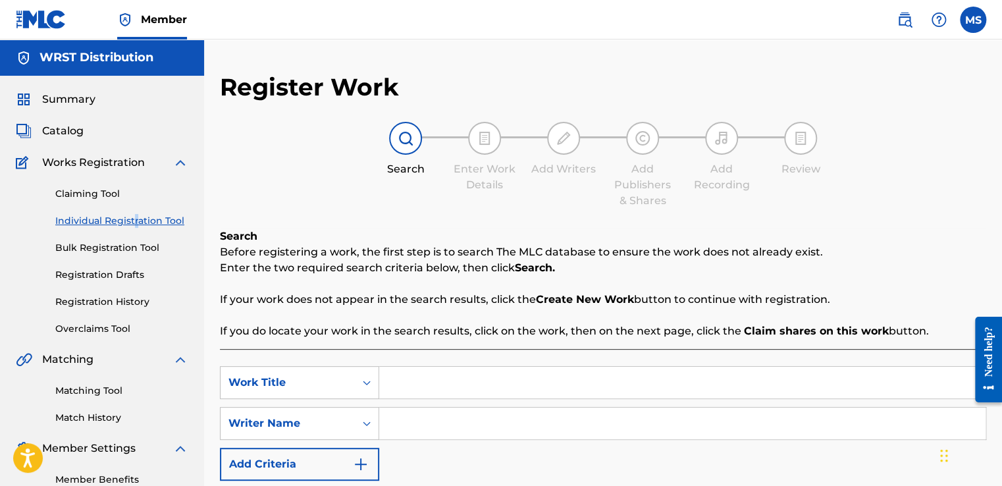
click at [90, 188] on link "Claiming Tool" at bounding box center [121, 194] width 133 height 14
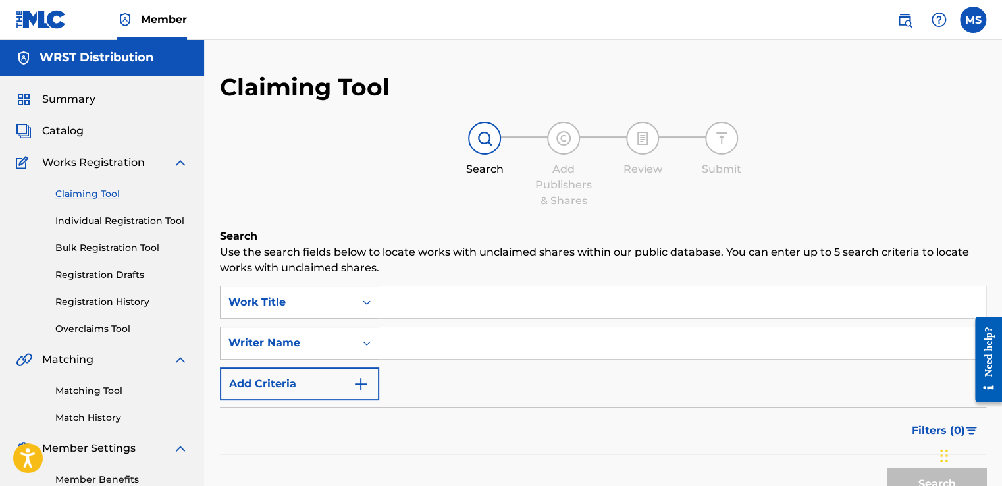
click at [98, 399] on div "Matching Tool Match History" at bounding box center [102, 395] width 172 height 57
click at [111, 394] on link "Matching Tool" at bounding box center [121, 391] width 133 height 14
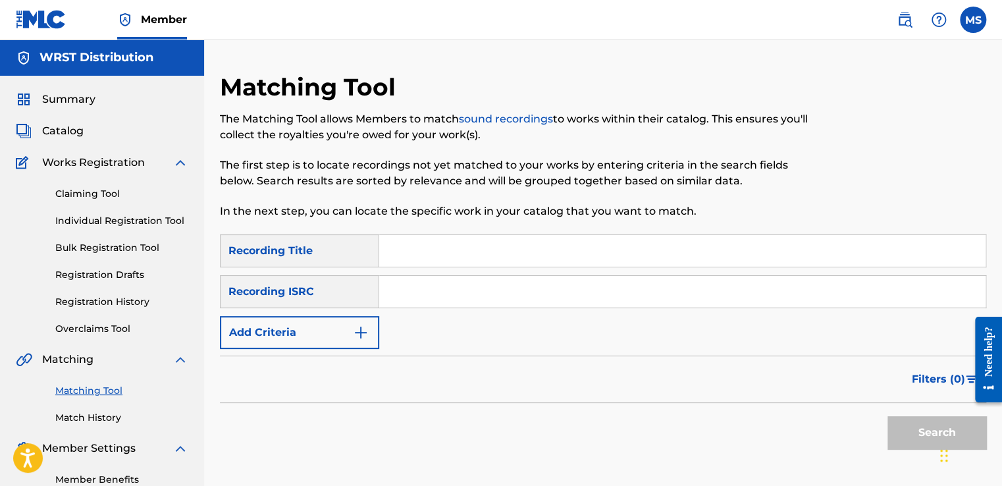
click at [66, 138] on span "Catalog" at bounding box center [62, 131] width 41 height 16
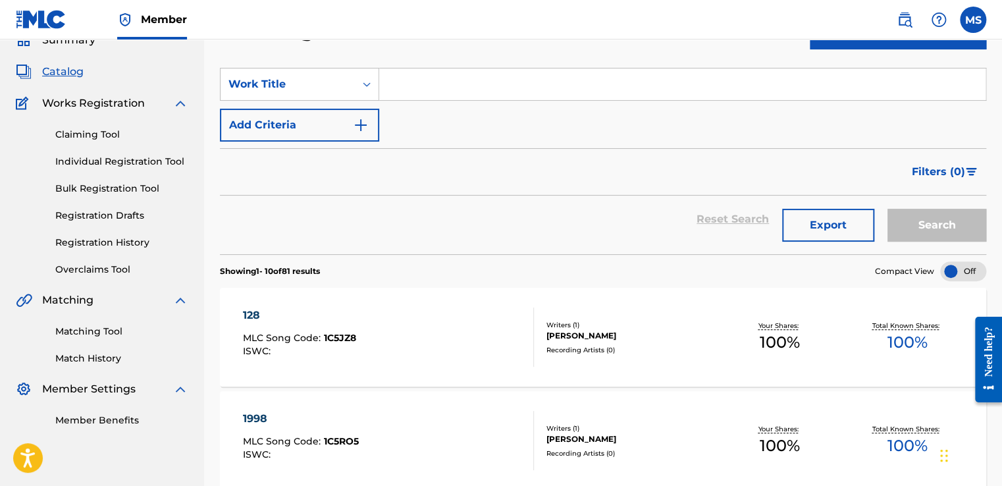
scroll to position [76, 0]
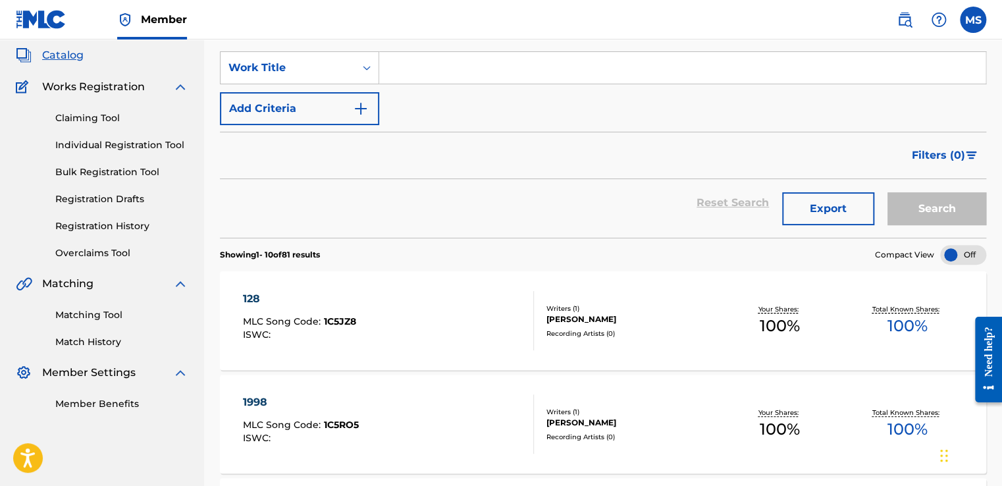
click at [829, 209] on button "Export" at bounding box center [828, 208] width 92 height 33
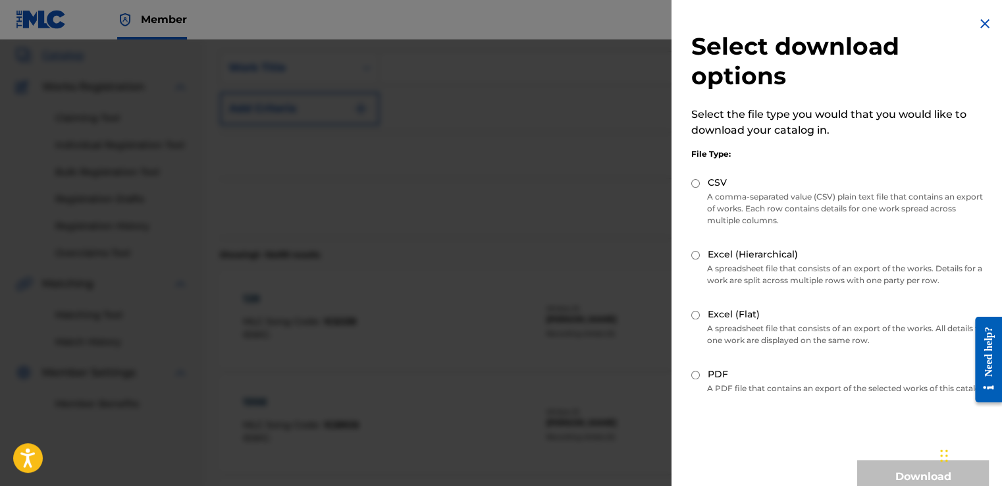
click at [720, 317] on label "Excel (Flat)" at bounding box center [733, 314] width 52 height 14
click at [700, 317] on input "Excel (Flat)" at bounding box center [695, 315] width 9 height 9
radio input "true"
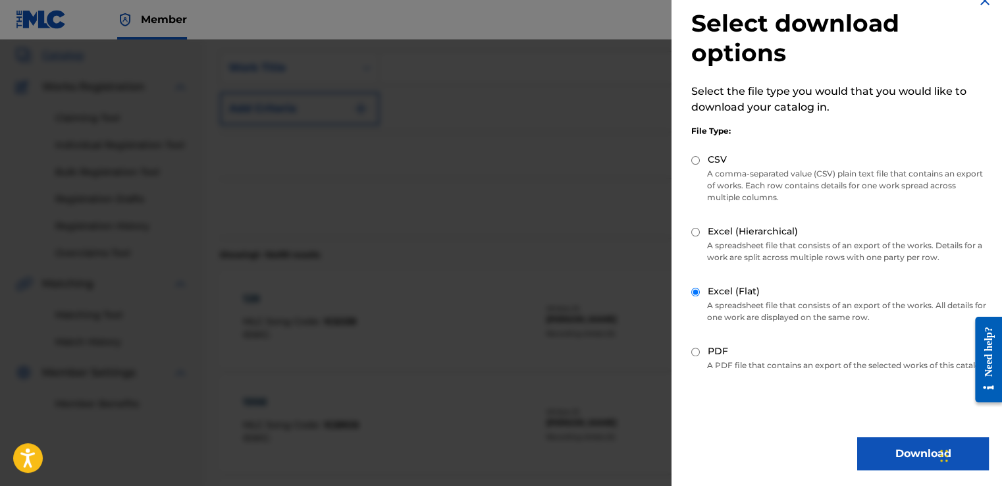
click at [866, 462] on button "Download" at bounding box center [923, 453] width 132 height 33
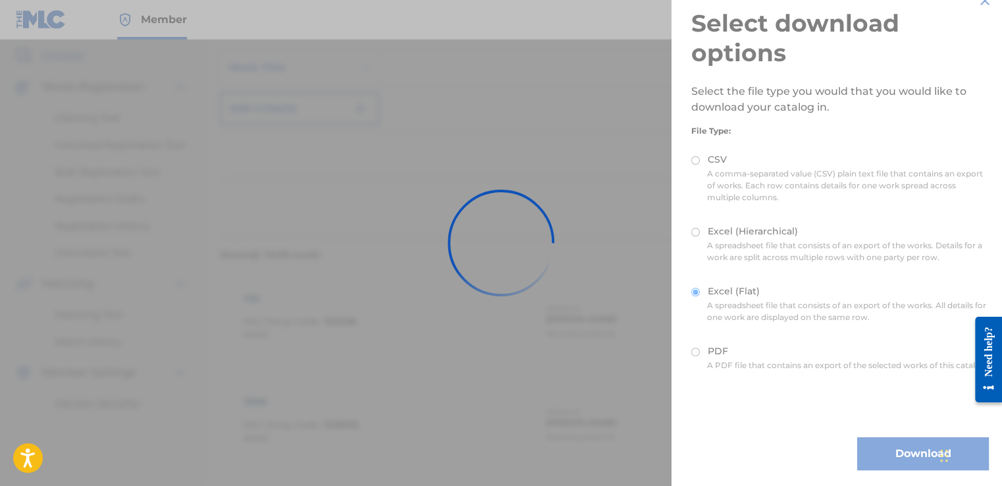
scroll to position [0, 0]
